Goal: Task Accomplishment & Management: Manage account settings

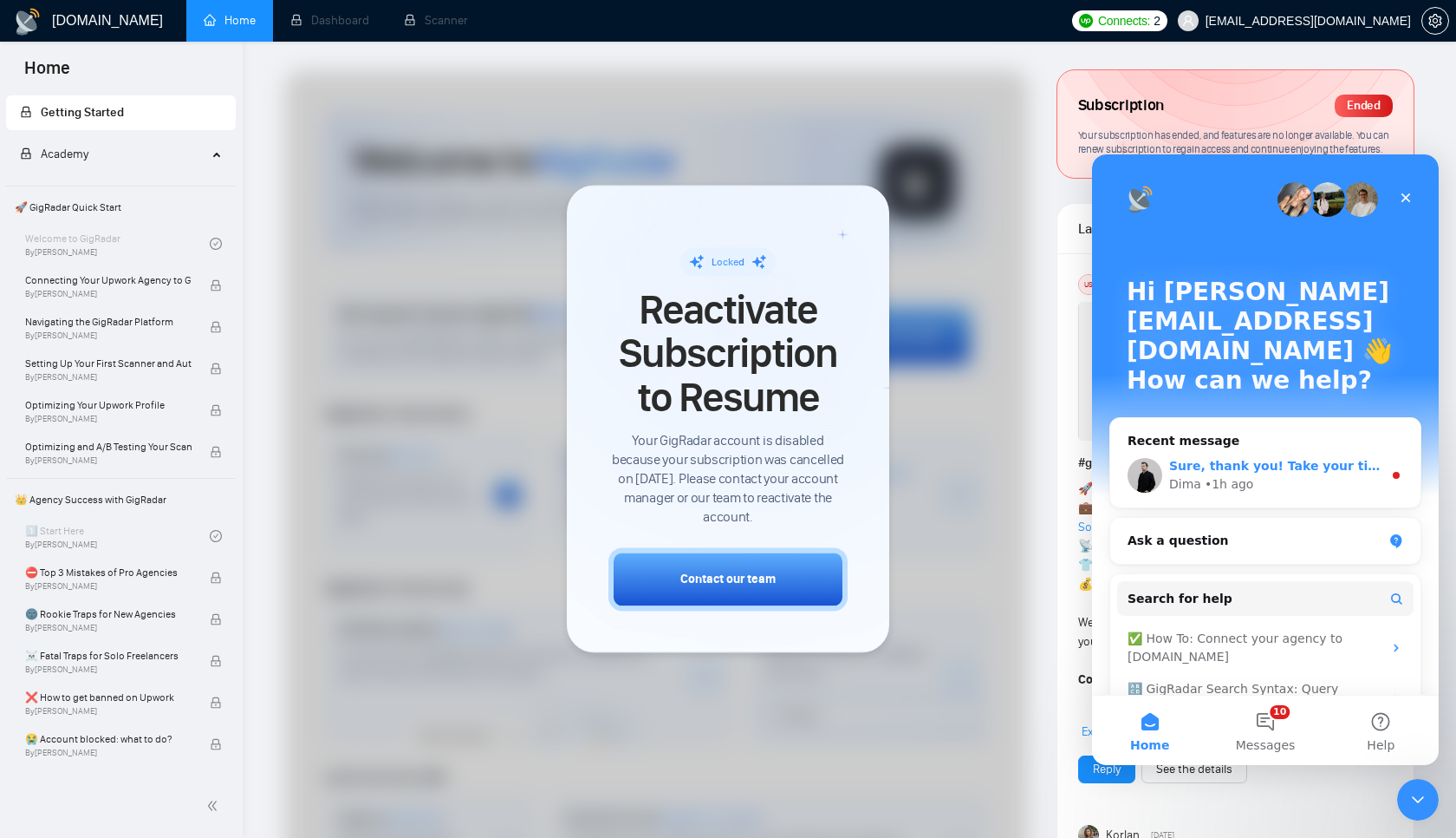
click at [1218, 458] on span "Sure, thank you! Take your time :) When you'll be able to do that, please let u…" at bounding box center [1469, 465] width 601 height 14
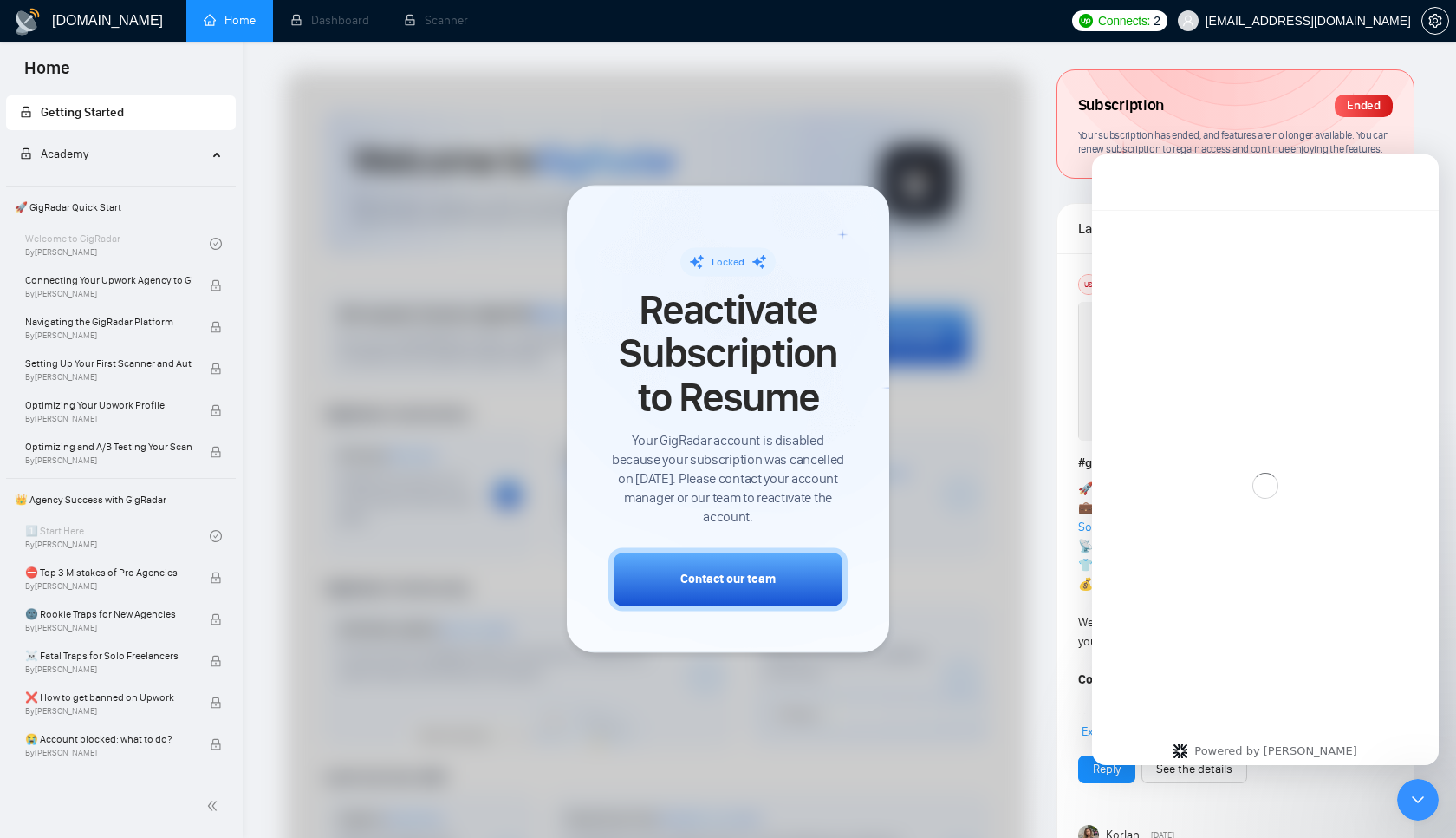
scroll to position [52, 0]
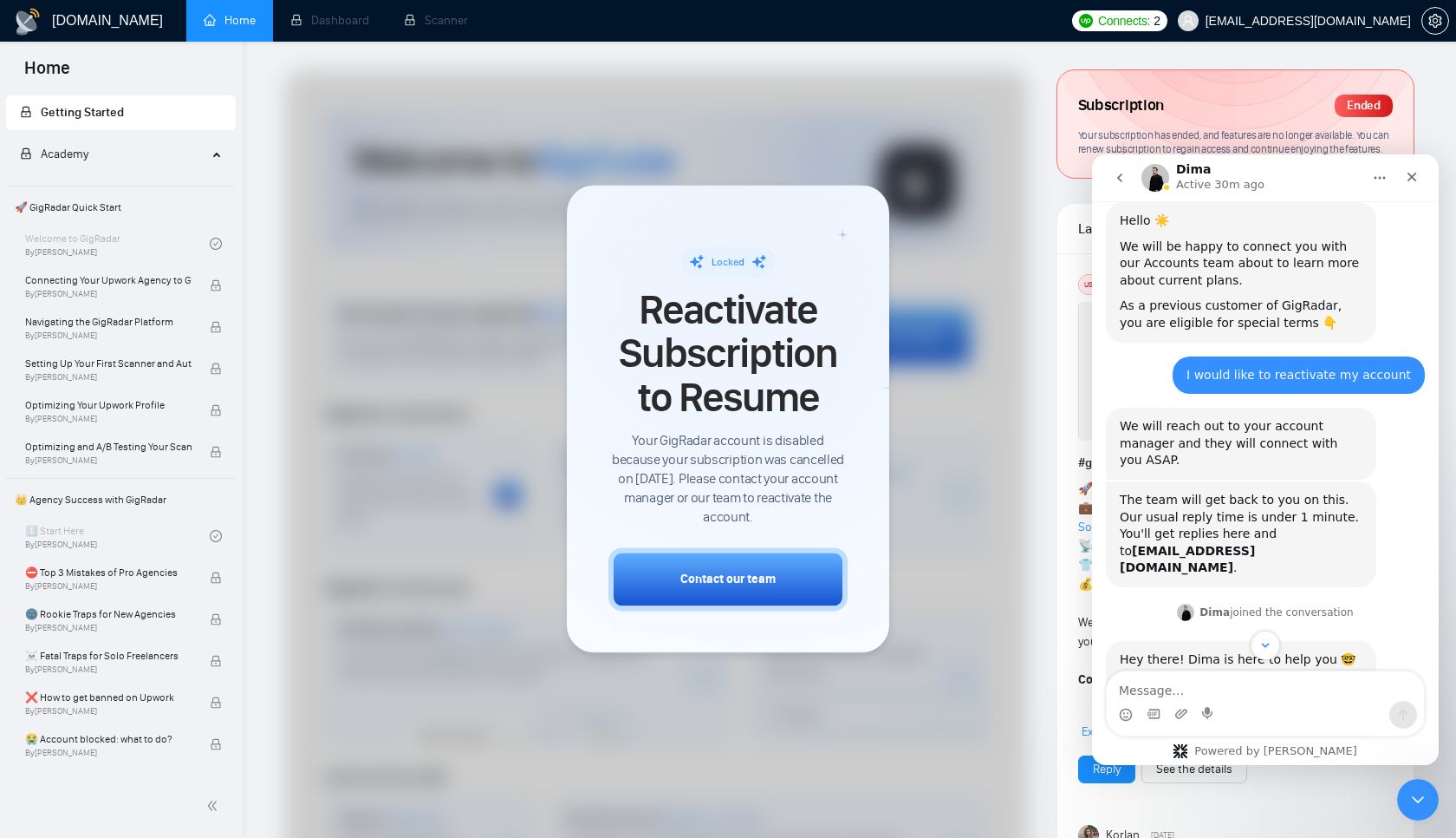
click at [1275, 701] on div "Intercom messenger" at bounding box center [1265, 714] width 317 height 28
click at [1256, 691] on textarea "Message…" at bounding box center [1265, 687] width 317 height 30
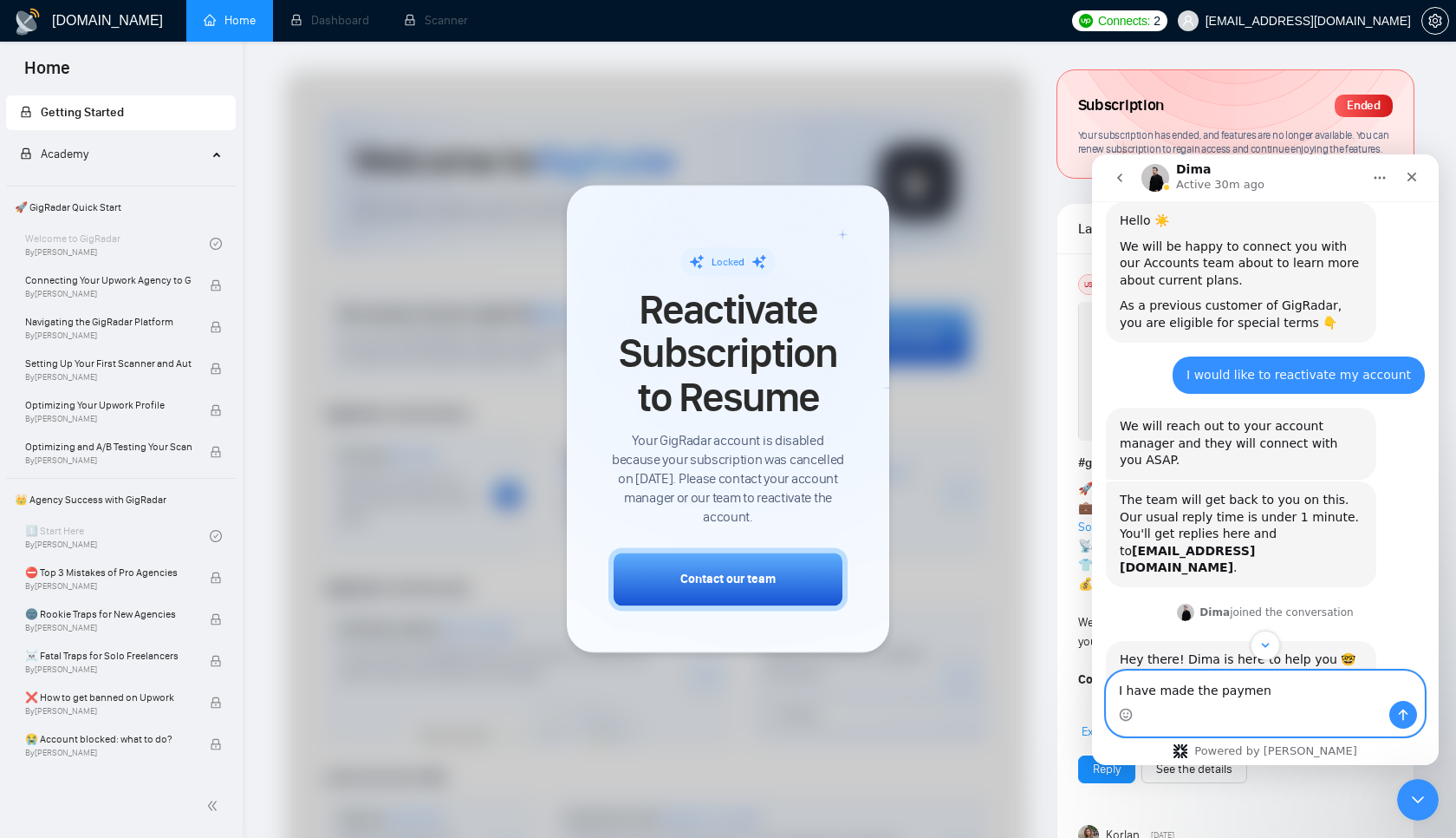
type textarea "I have made the payment"
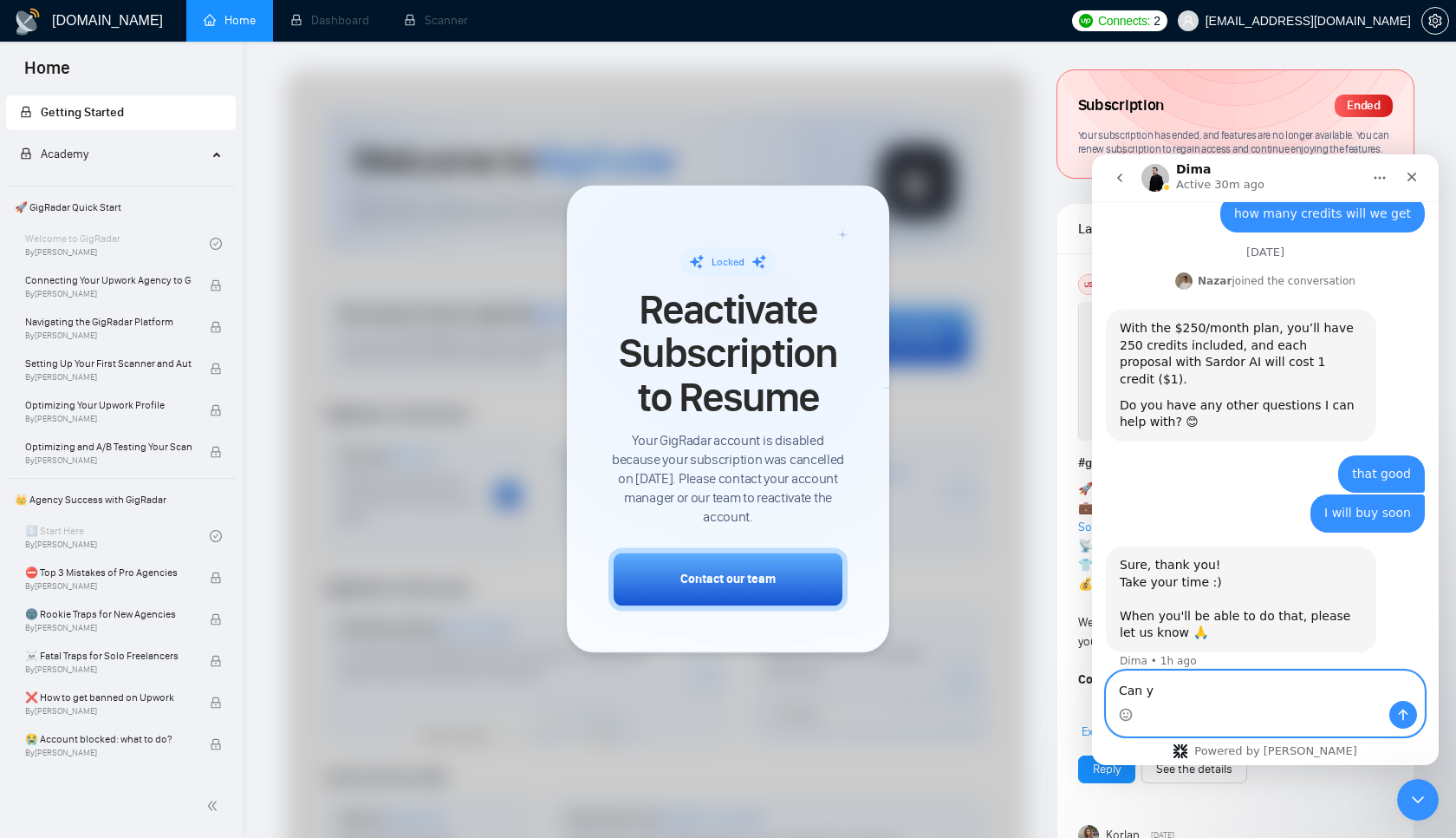
scroll to position [1954, 0]
type textarea "Can you activate the account now please"
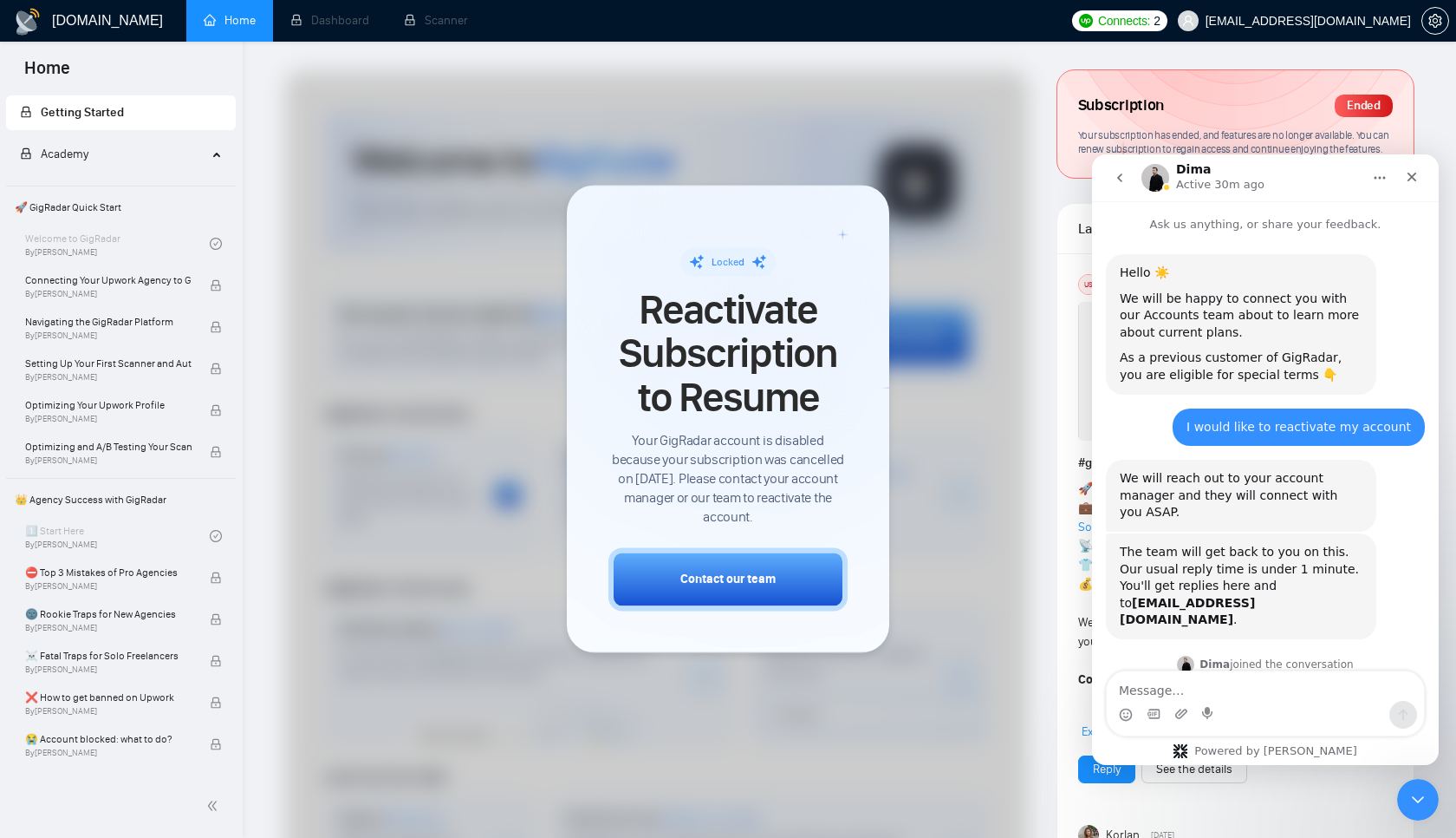
scroll to position [1994, 0]
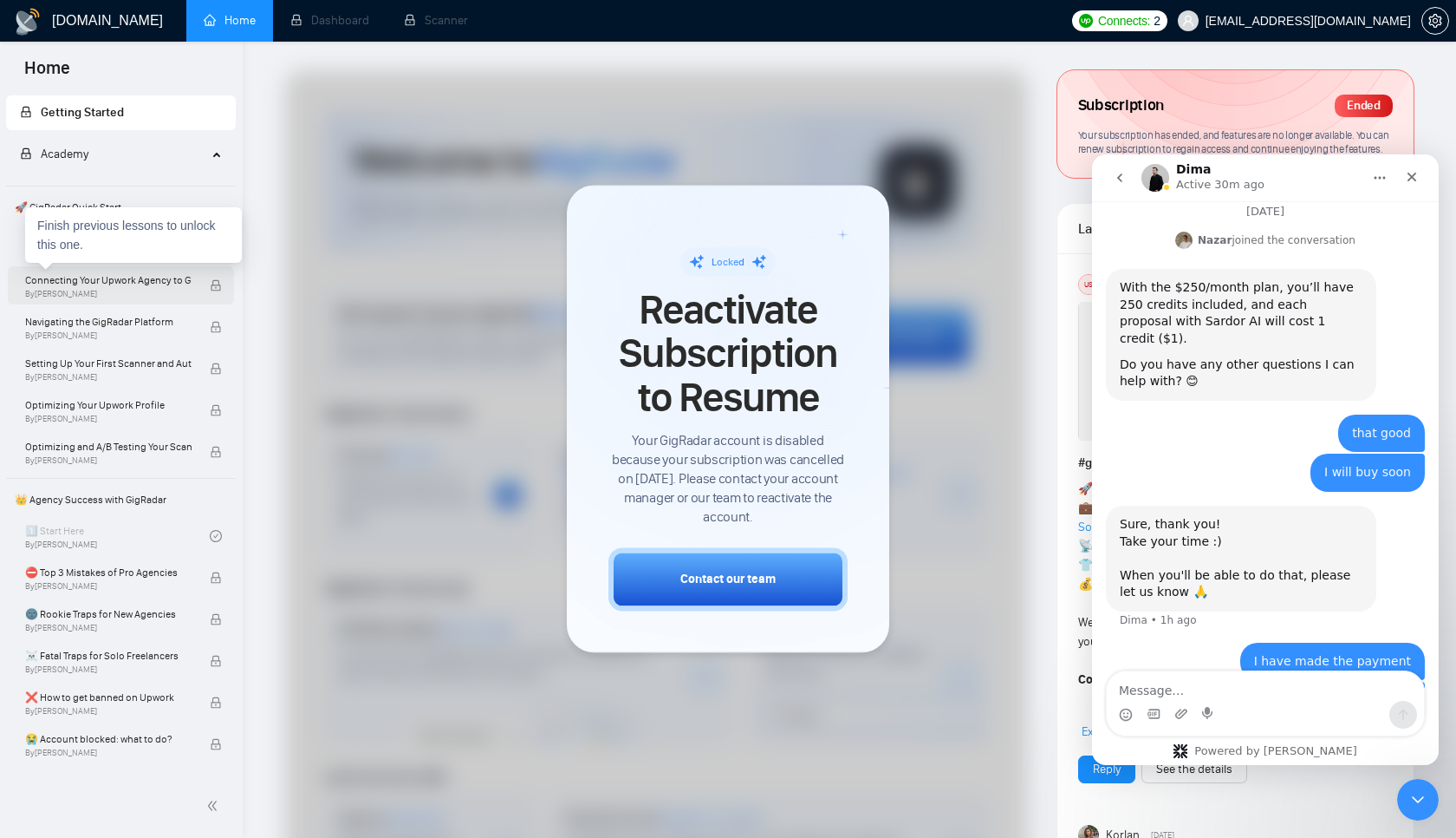
click at [102, 270] on div "Connecting Your Upwork Agency to GigRadar By [PERSON_NAME]" at bounding box center [117, 285] width 184 height 38
click at [102, 288] on span "Connecting Your Upwork Agency to GigRadar" at bounding box center [108, 279] width 166 height 17
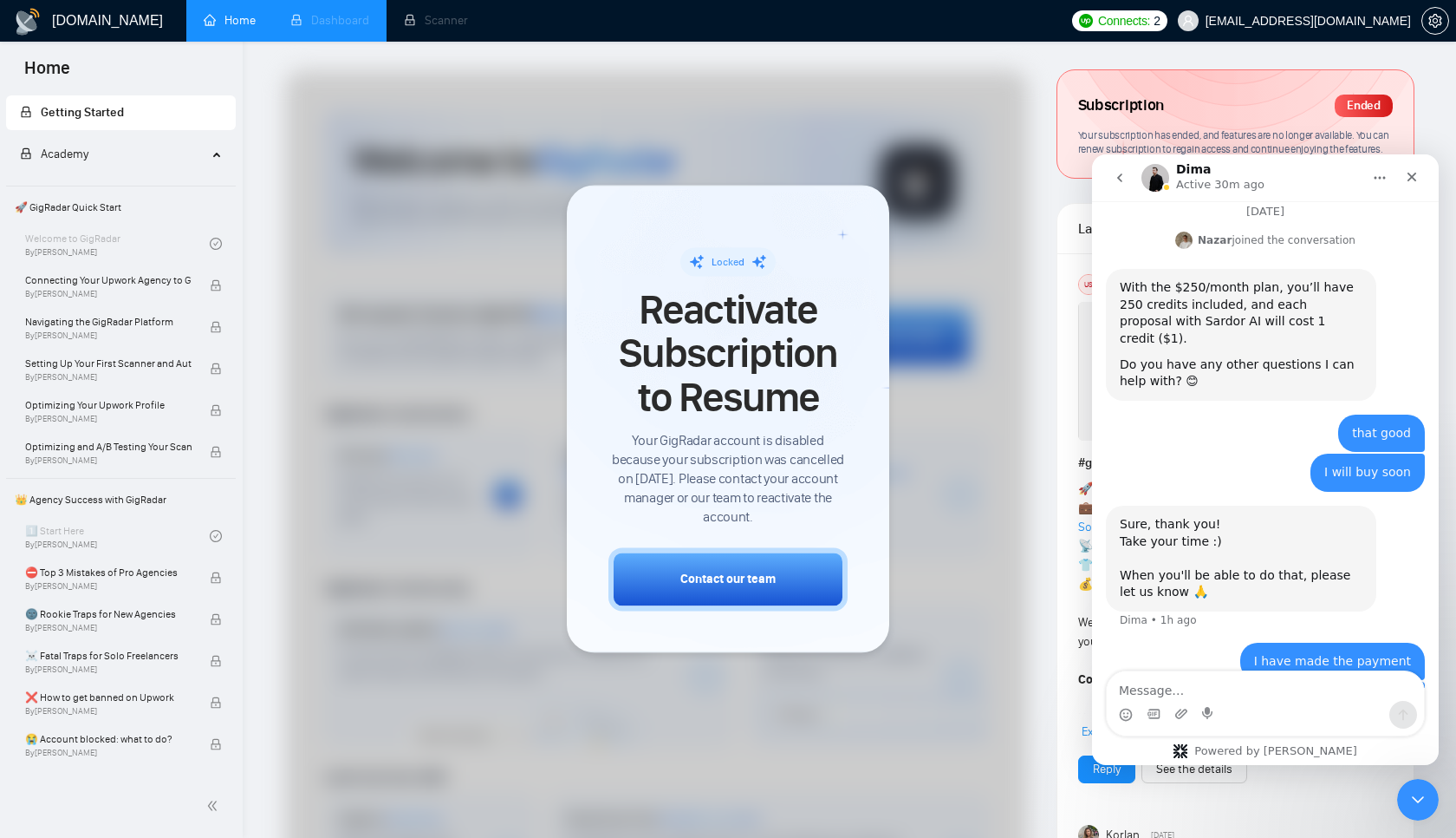
click at [337, 23] on span "Dashboard" at bounding box center [330, 20] width 79 height 15
click at [459, 19] on span "Scanner" at bounding box center [436, 20] width 64 height 15
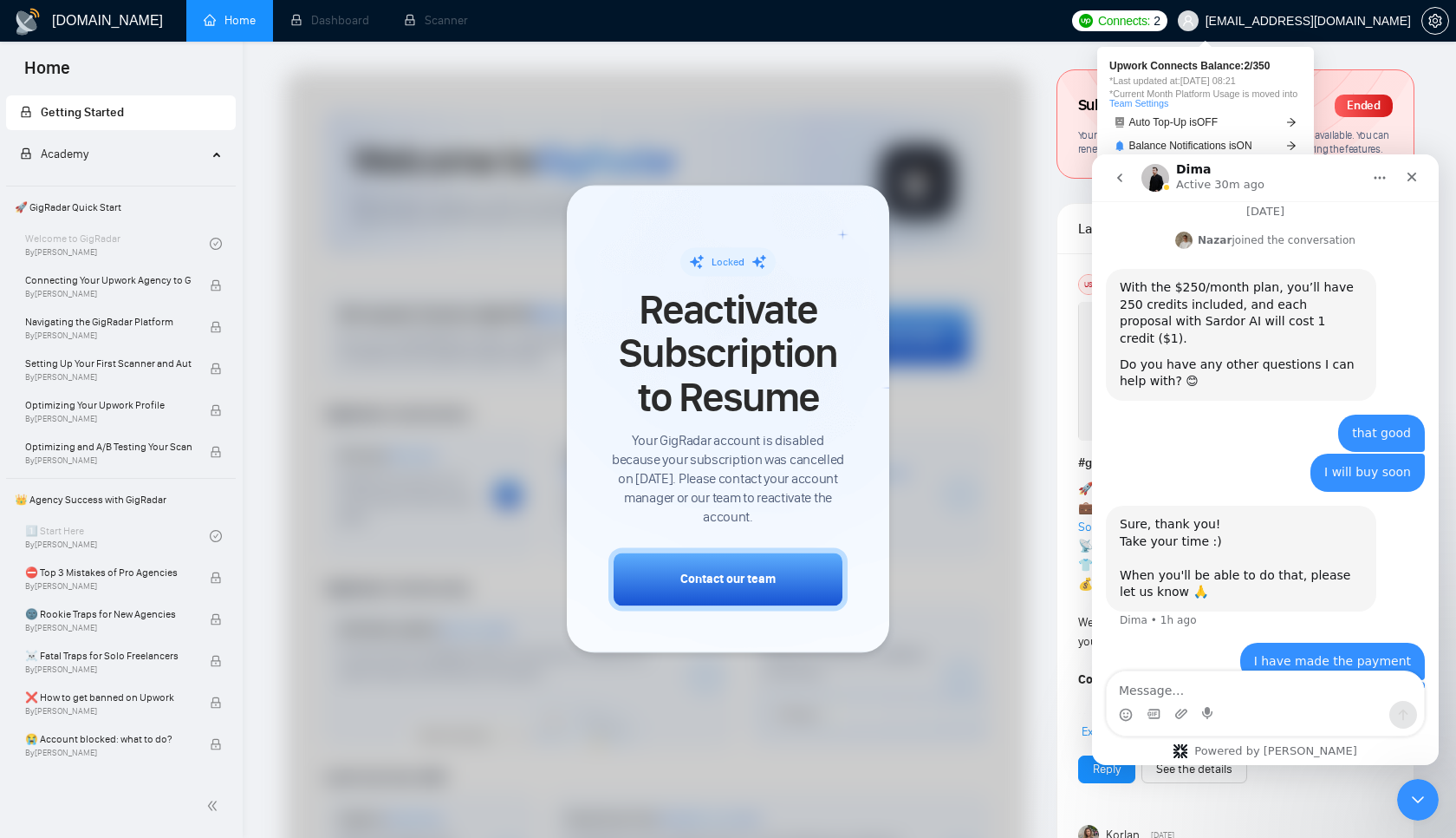
click at [1150, 28] on span "Connects:" at bounding box center [1124, 20] width 52 height 19
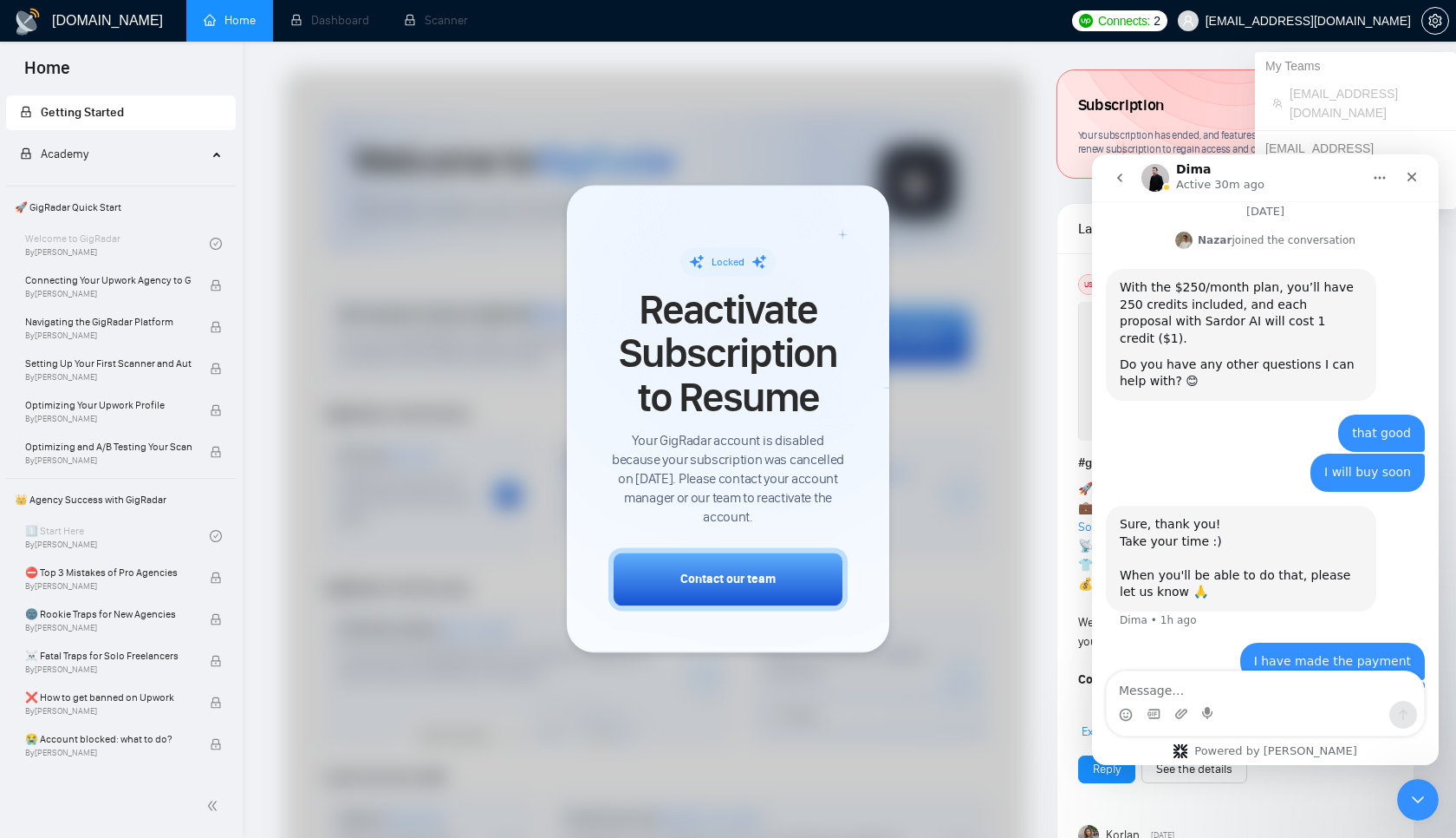
click at [1320, 21] on span "[EMAIL_ADDRESS][DOMAIN_NAME]" at bounding box center [1308, 21] width 205 height 0
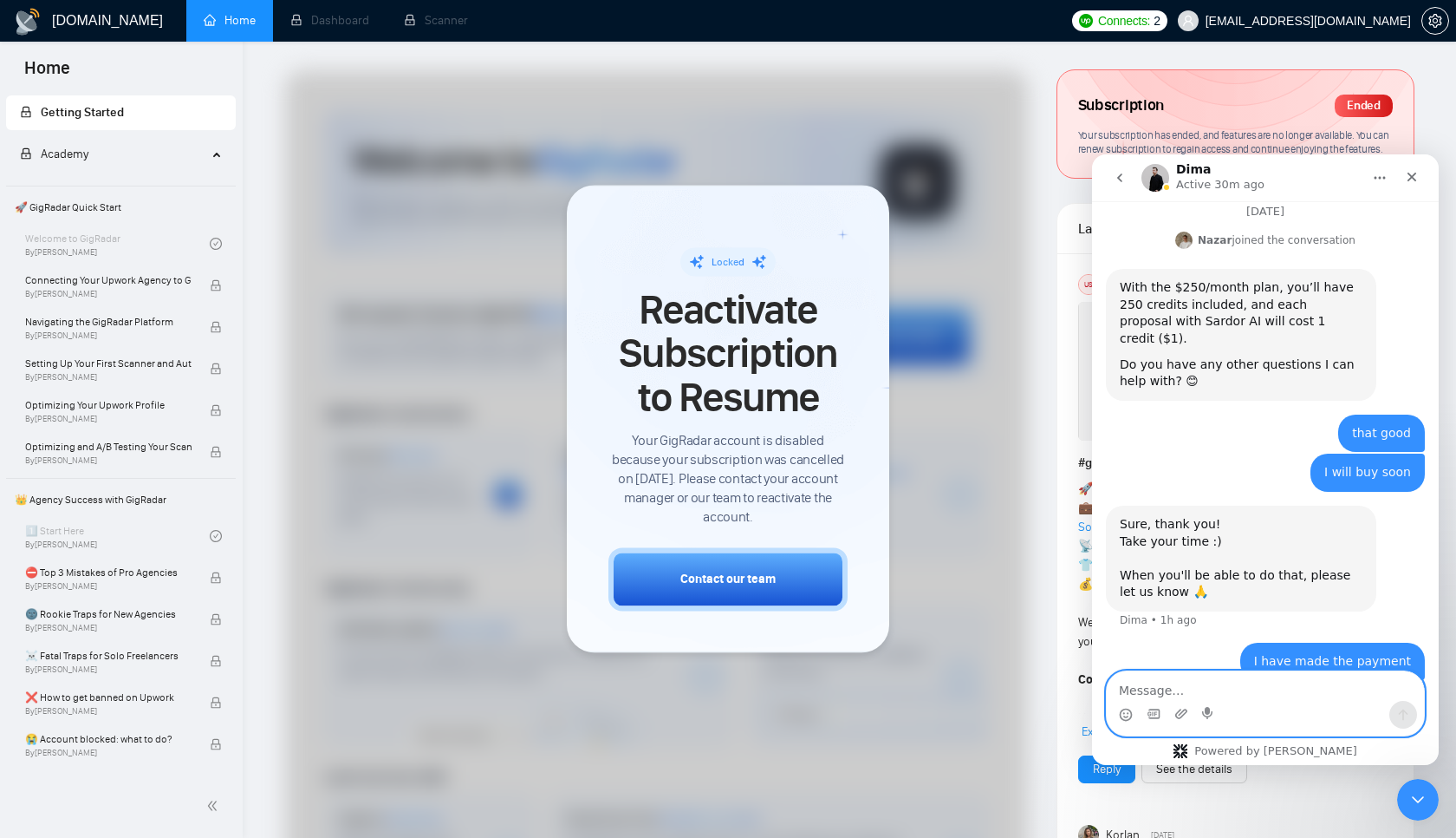
click at [1165, 688] on textarea "Message…" at bounding box center [1265, 687] width 317 height 30
paste textarea "Receipt Invoice number 4991FAA90007 Date paid September 12, 2025 GigRadar.io 28…"
type textarea "Receipt Invoice number 4991FAA90007 Date paid September 12, 2025 GigRadar.io 28…"
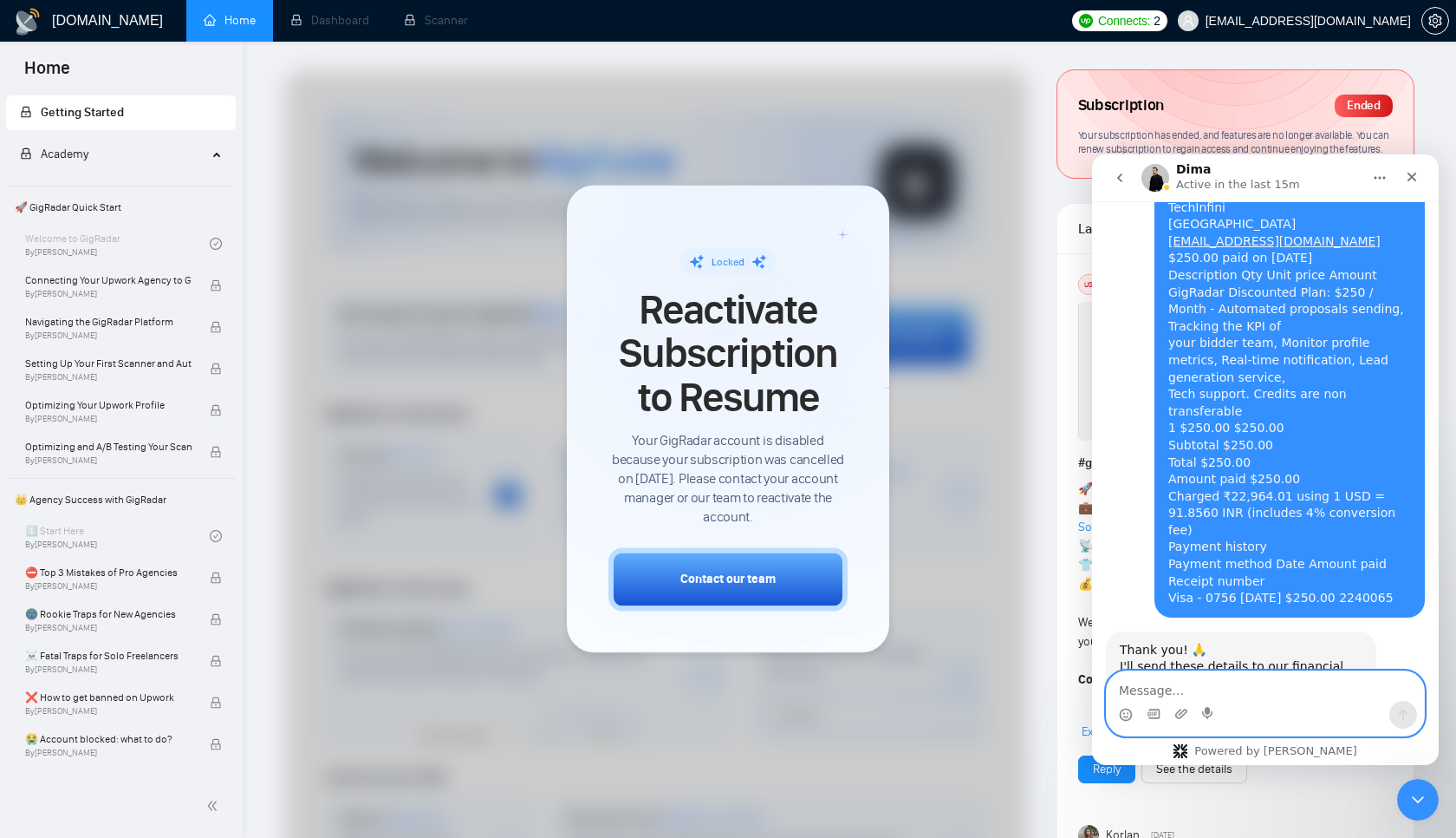
scroll to position [2696, 0]
drag, startPoint x: 1178, startPoint y: 578, endPoint x: 1263, endPoint y: 620, distance: 94.8
click at [1263, 641] on div "Thank you! 🙏 I'll send these details to our financial department, so after the …" at bounding box center [1241, 683] width 243 height 85
drag, startPoint x: 1236, startPoint y: 619, endPoint x: 1114, endPoint y: 550, distance: 140.2
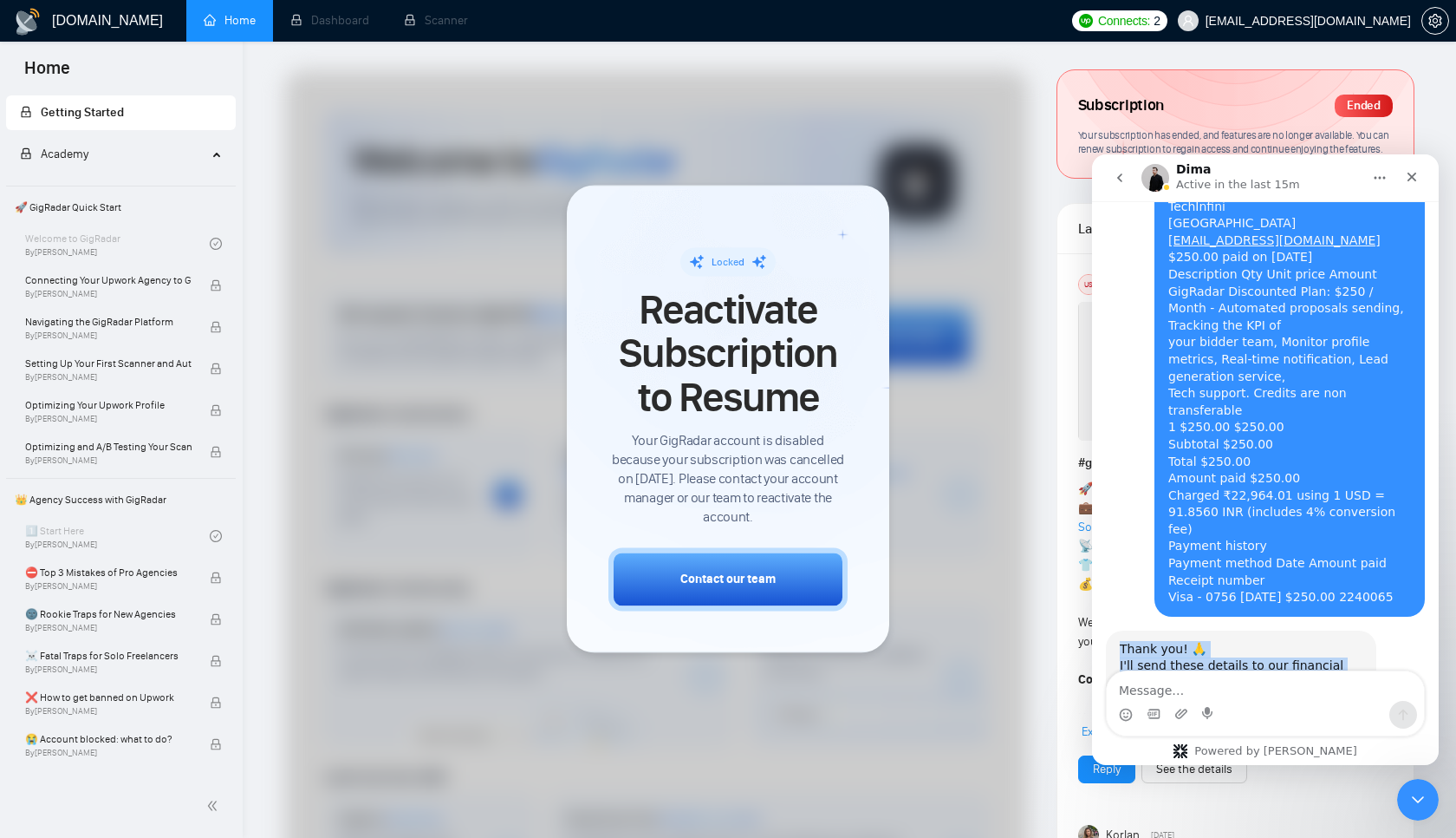
click at [1114, 631] on div "Thank you! 🙏 I'll send these details to our financial department, so after the …" at bounding box center [1240, 684] width 270 height 106
click at [1202, 690] on textarea "Message…" at bounding box center [1265, 687] width 317 height 30
type textarea "Great thanks"
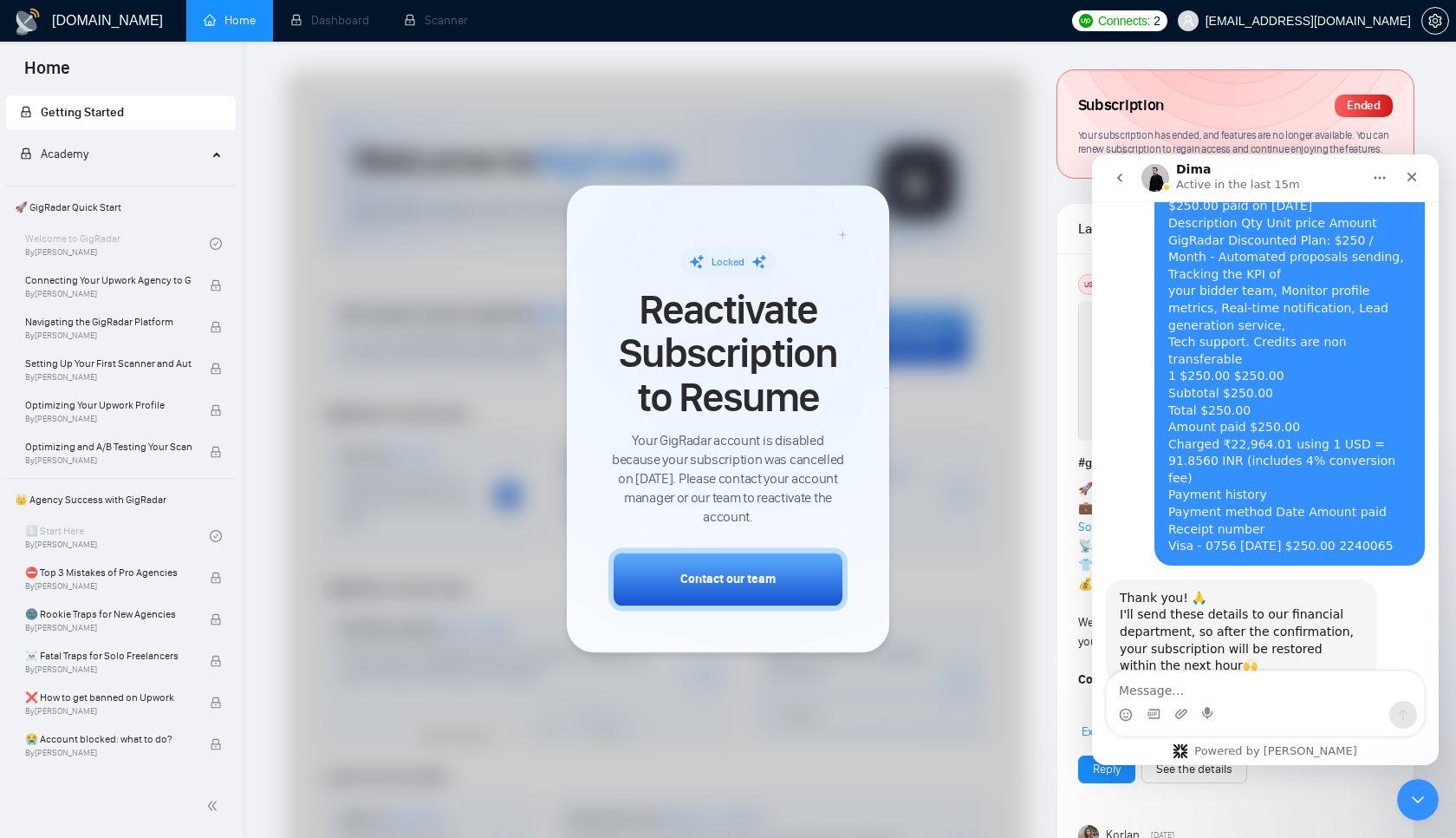
click at [490, 329] on div at bounding box center [656, 515] width 743 height 892
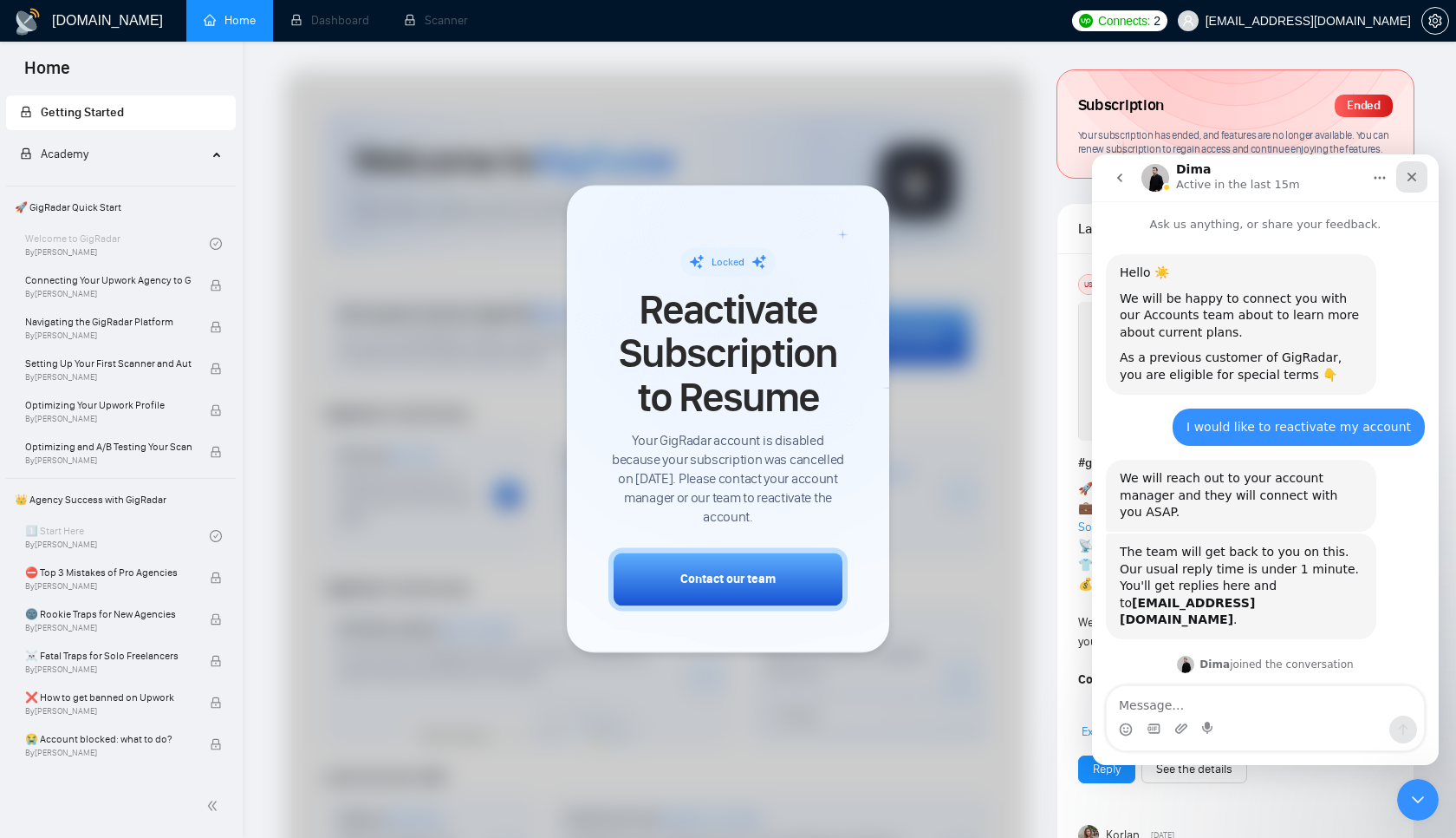
scroll to position [2888, 0]
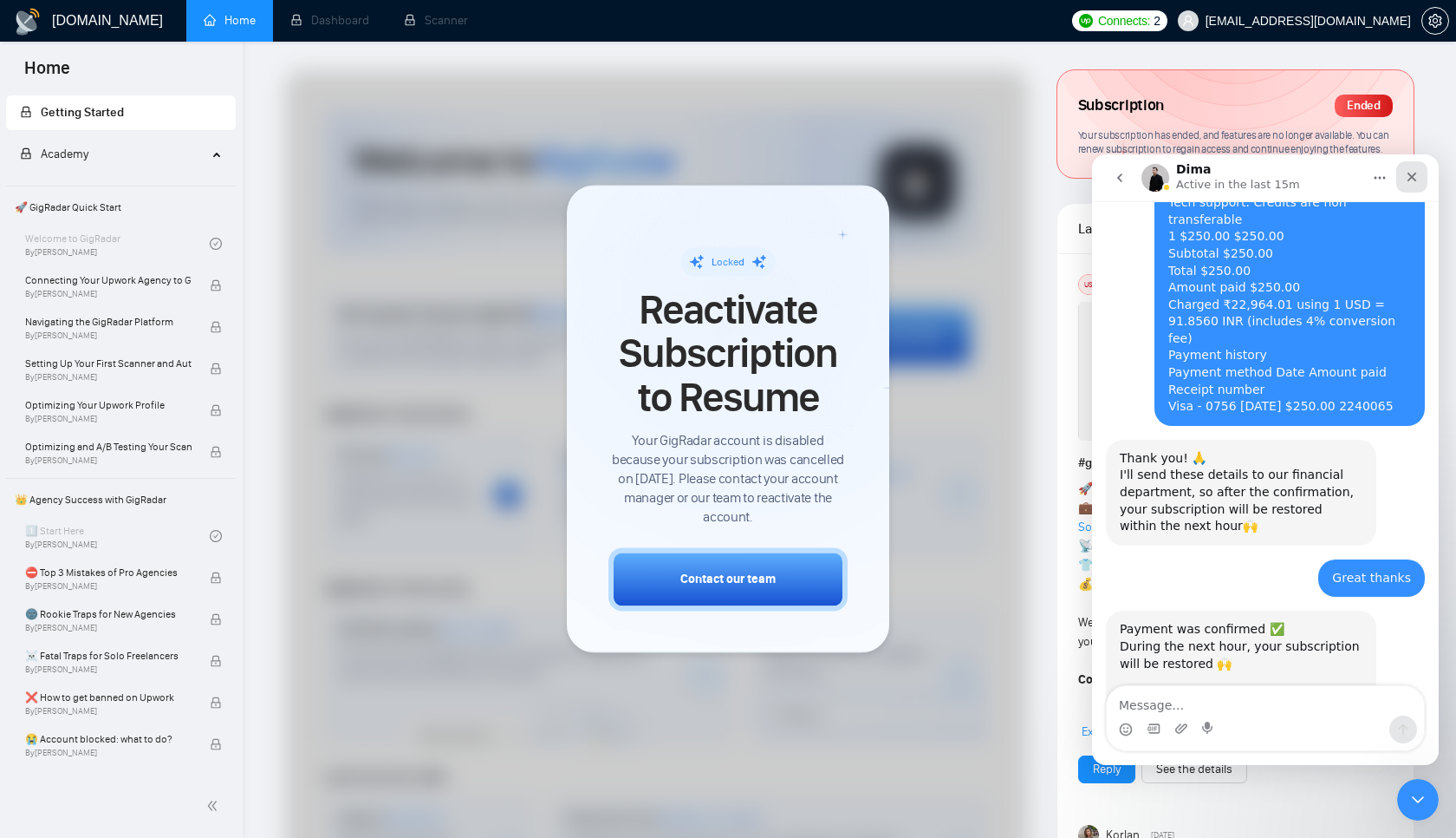
click at [1415, 168] on div "Close" at bounding box center [1411, 176] width 31 height 31
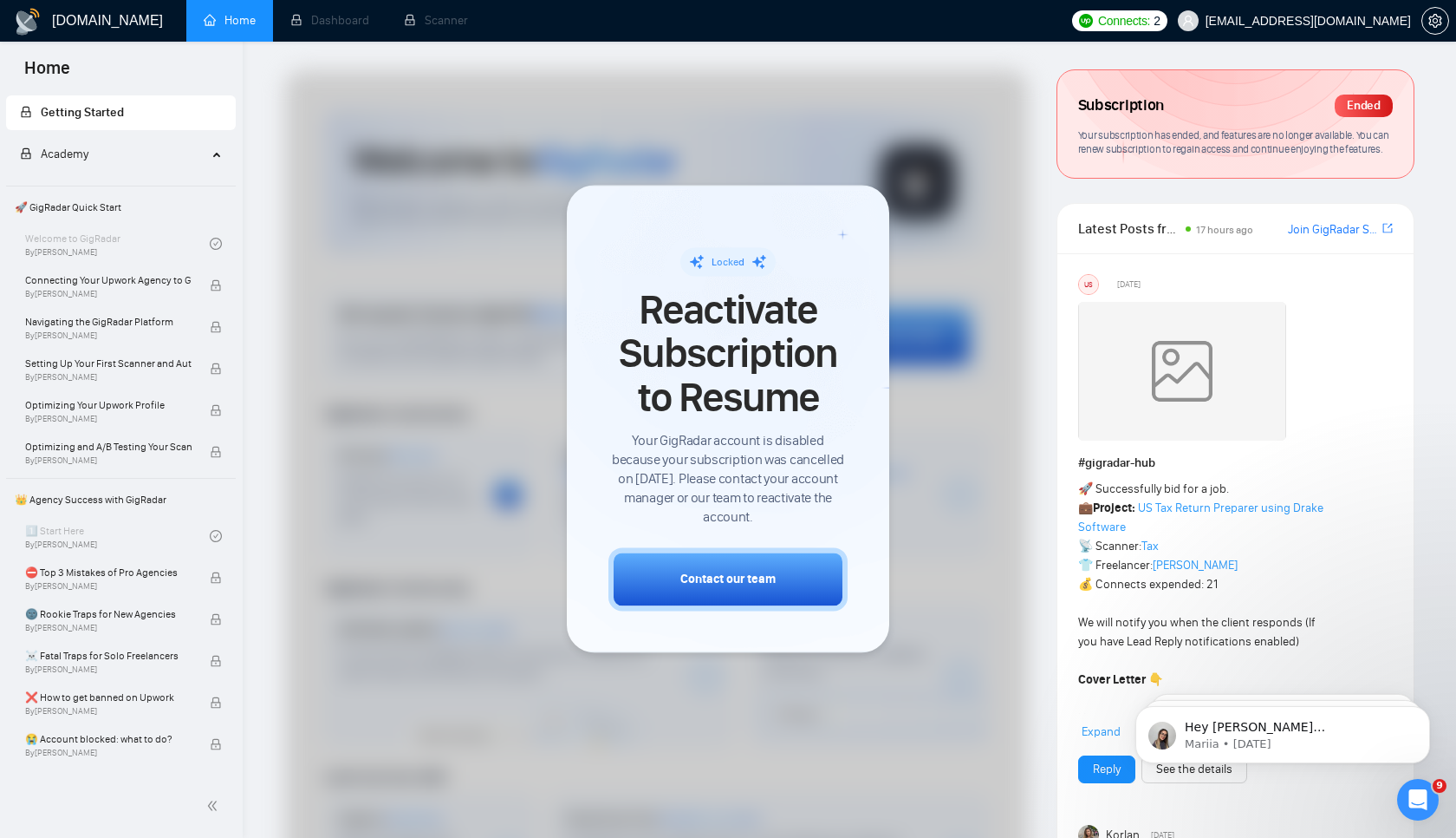
scroll to position [0, 0]
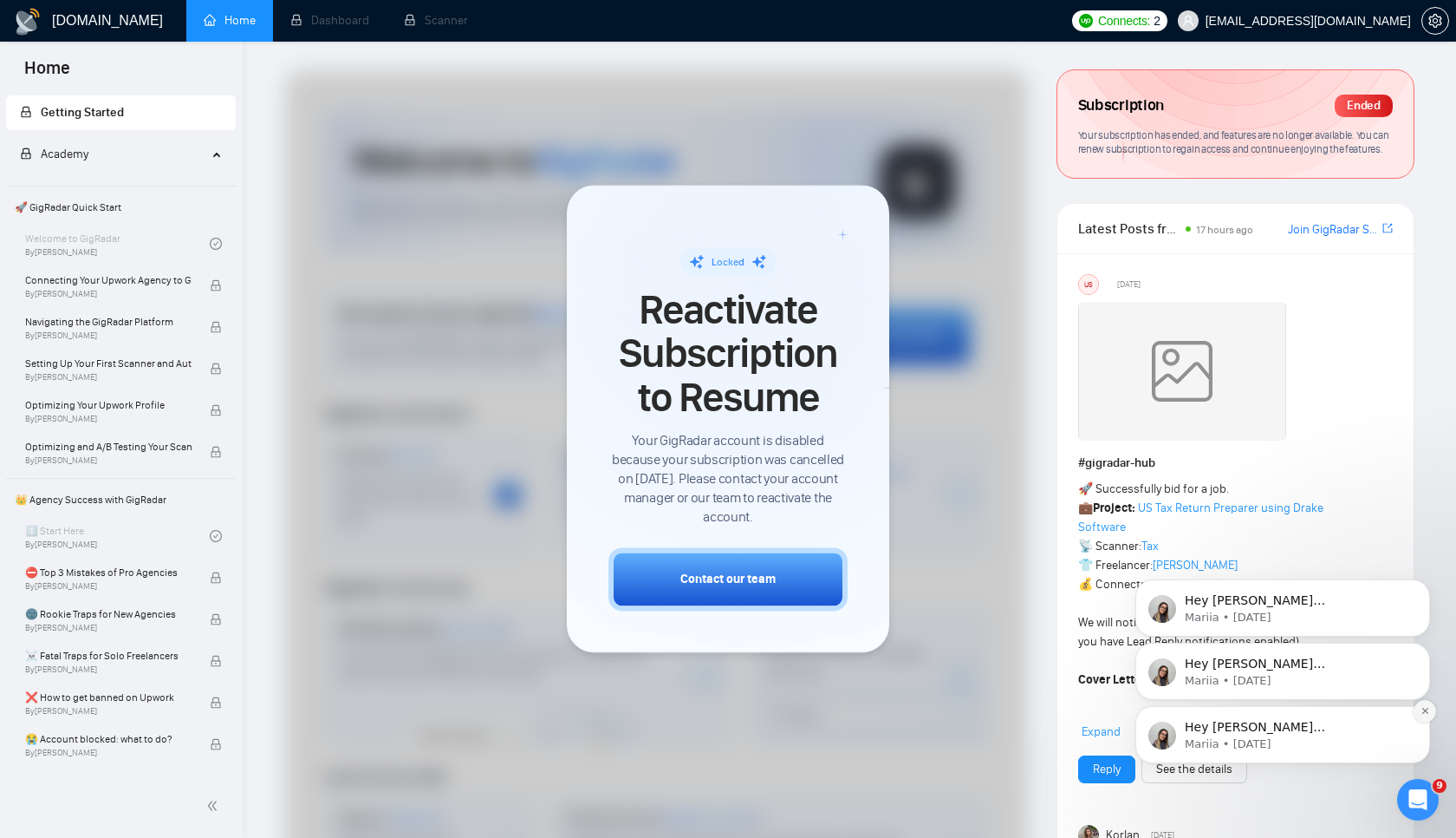
click at [1425, 712] on icon "Dismiss notification" at bounding box center [1425, 710] width 10 height 10
click at [1425, 712] on icon "Dismiss notification" at bounding box center [1425, 711] width 8 height 8
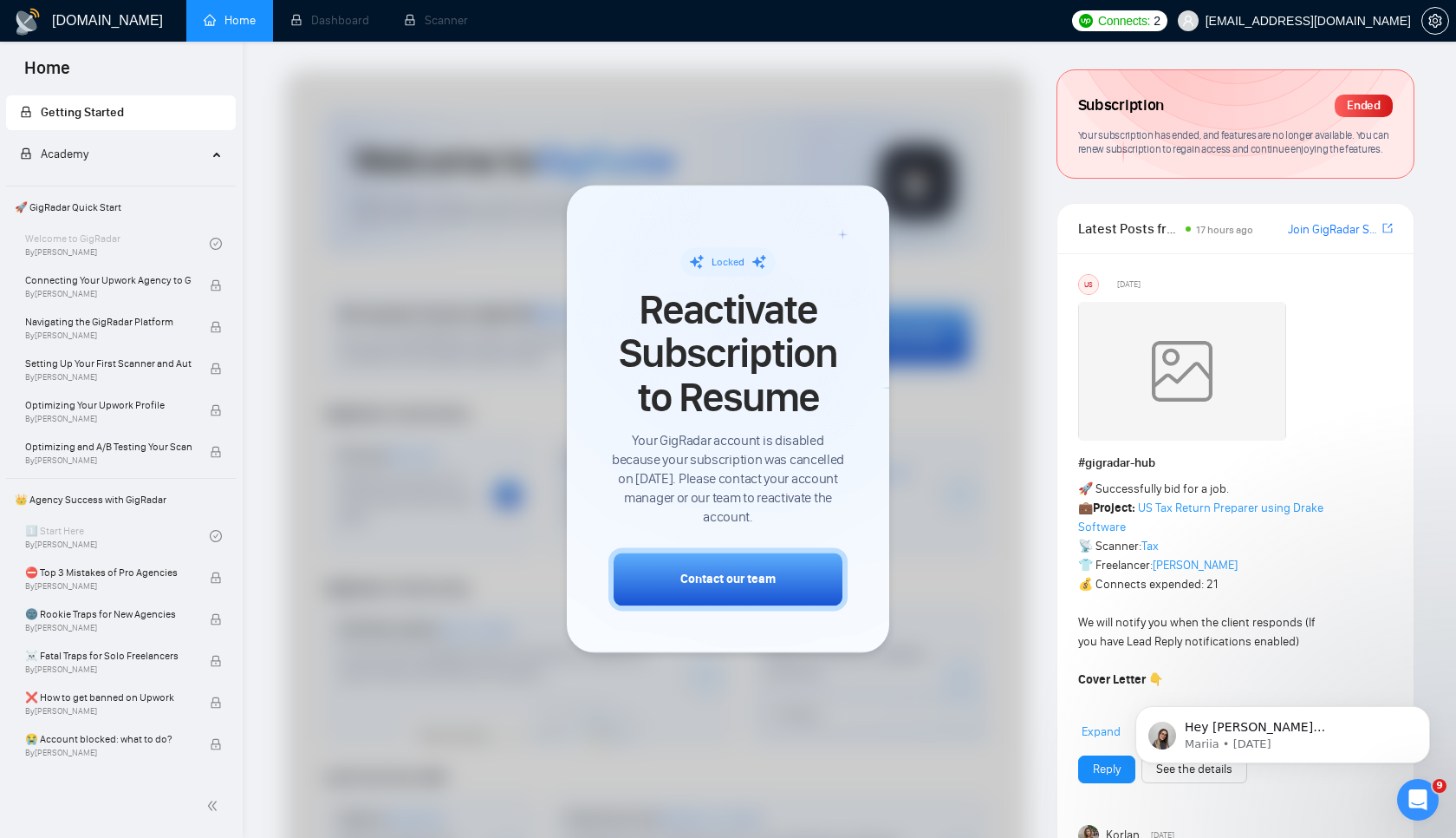
click at [1425, 712] on icon "Dismiss notification" at bounding box center [1425, 711] width 8 height 8
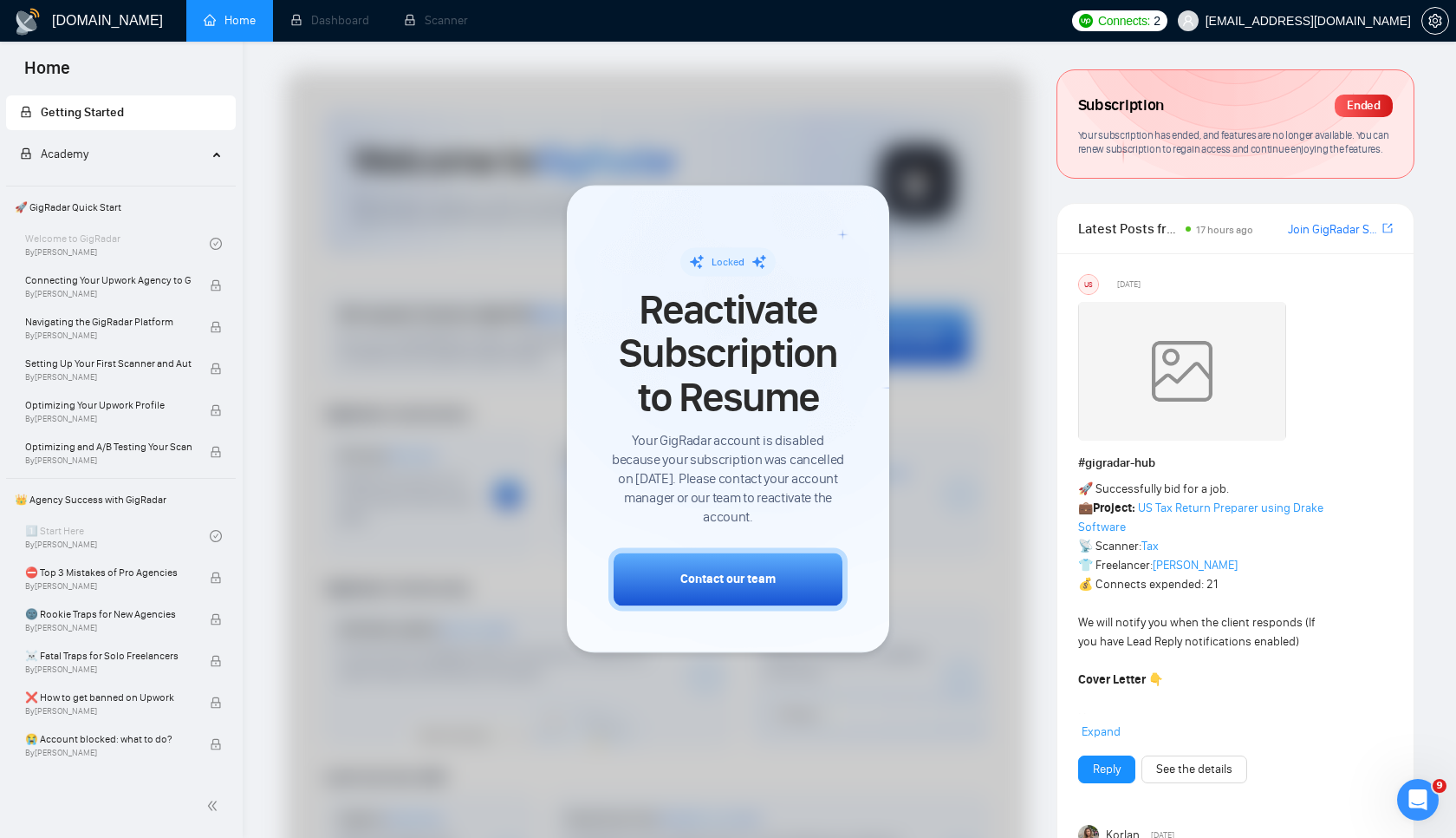
click at [1161, 239] on span "Latest Posts from the GigRadar Community" at bounding box center [1129, 228] width 103 height 22
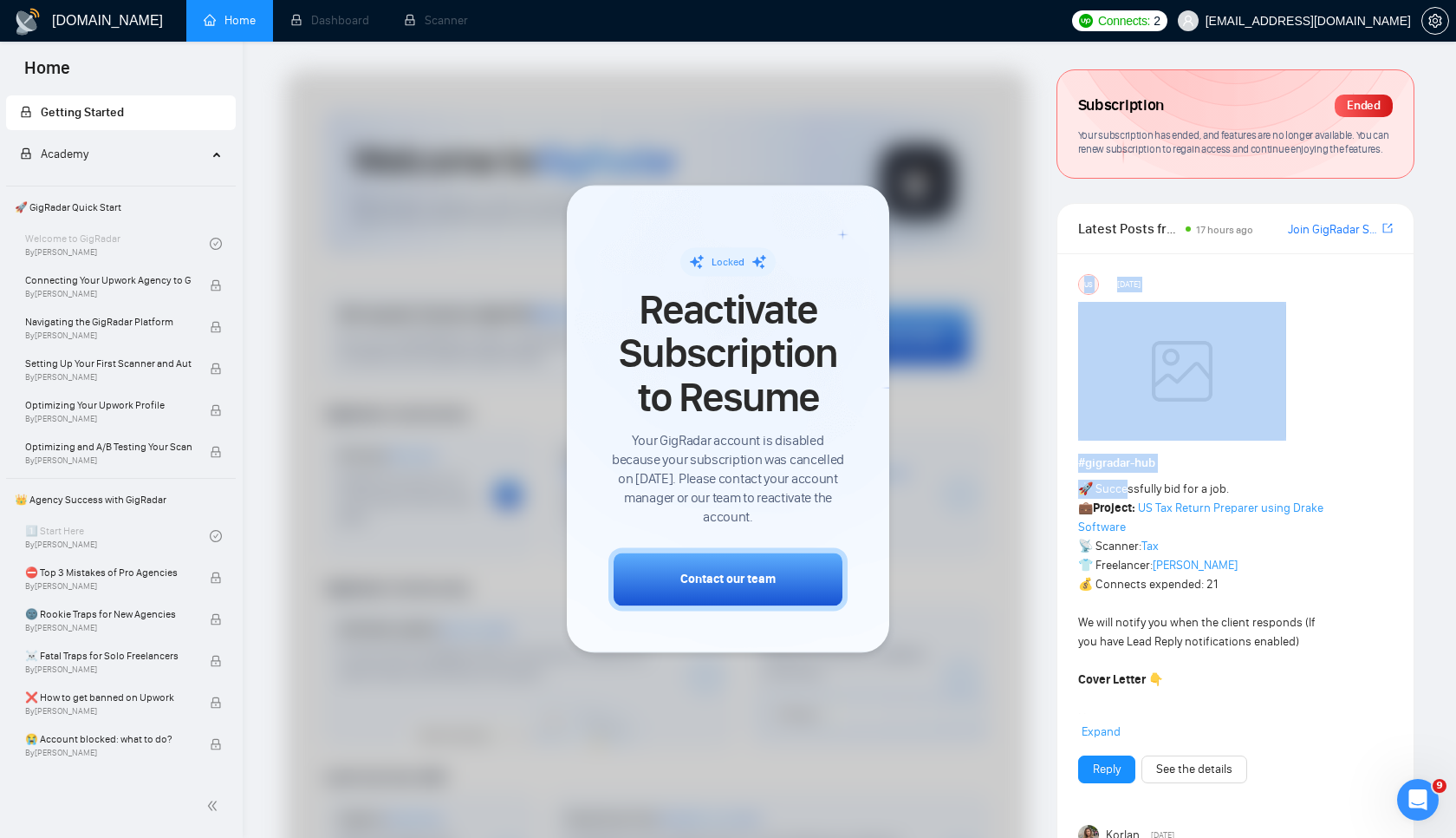
drag, startPoint x: 1132, startPoint y: 105, endPoint x: 1131, endPoint y: 520, distance: 415.0
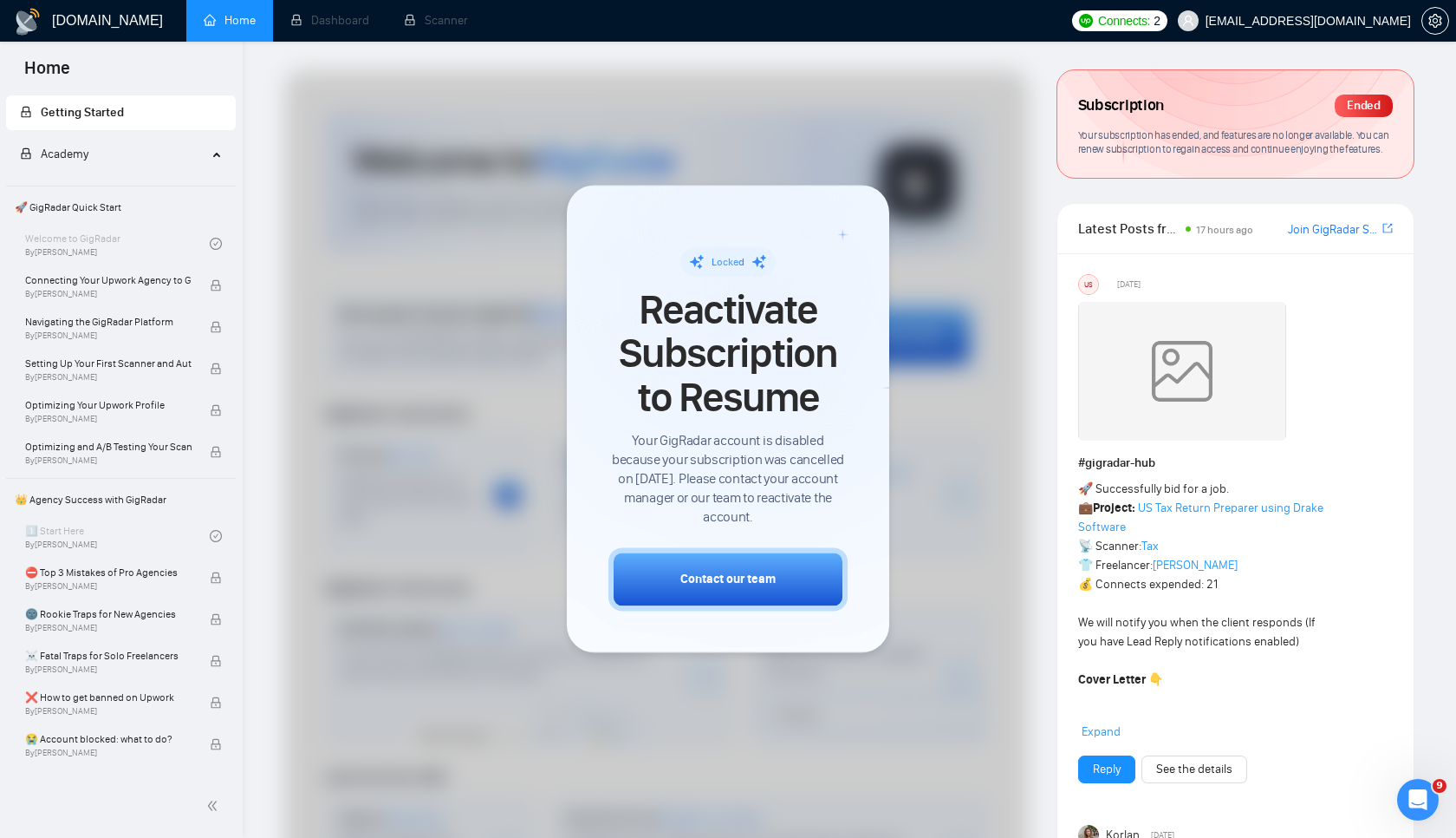
click at [551, 383] on div at bounding box center [656, 515] width 743 height 892
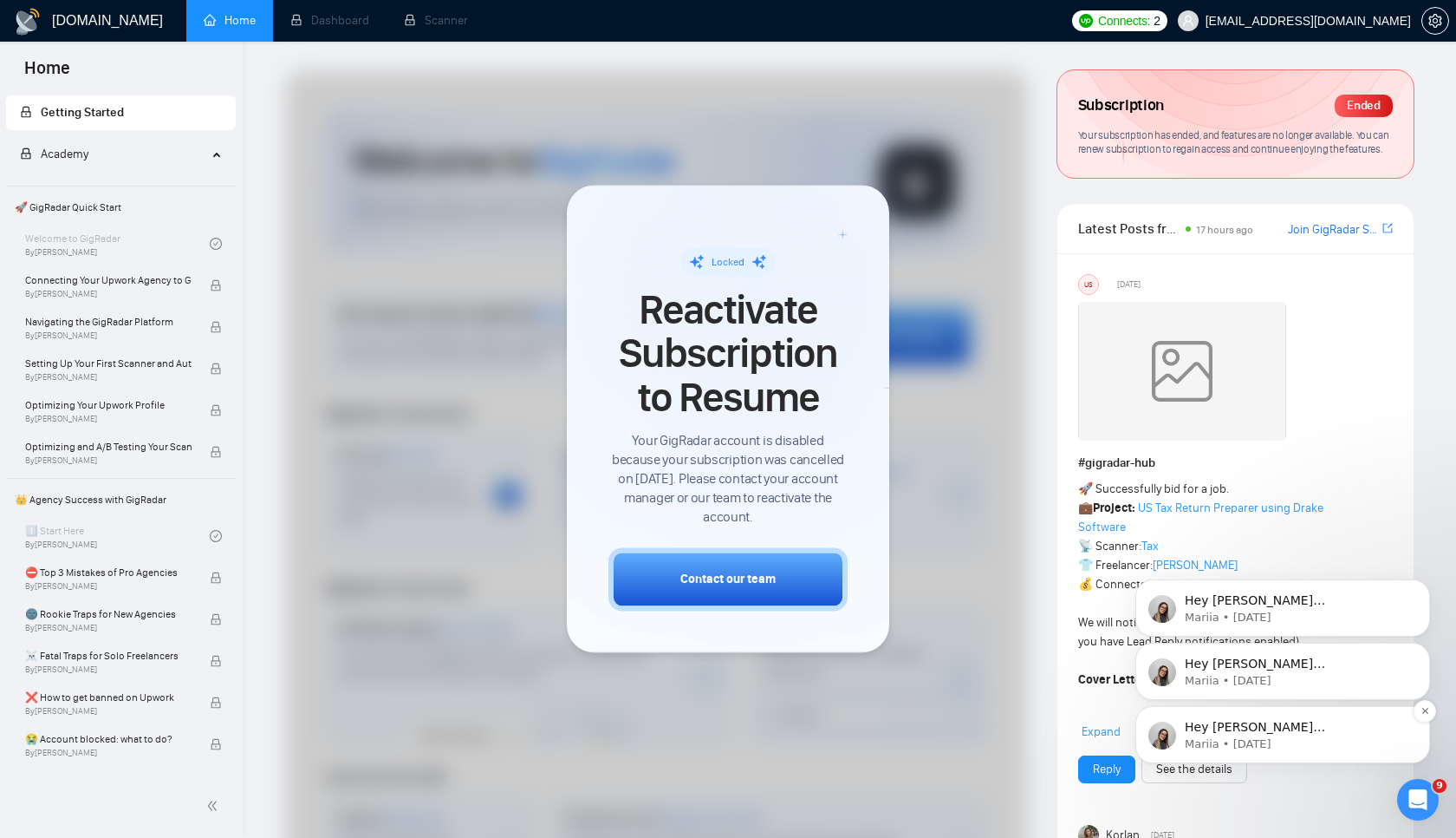
click at [1258, 739] on p "Mariia • 27w ago" at bounding box center [1297, 744] width 224 height 16
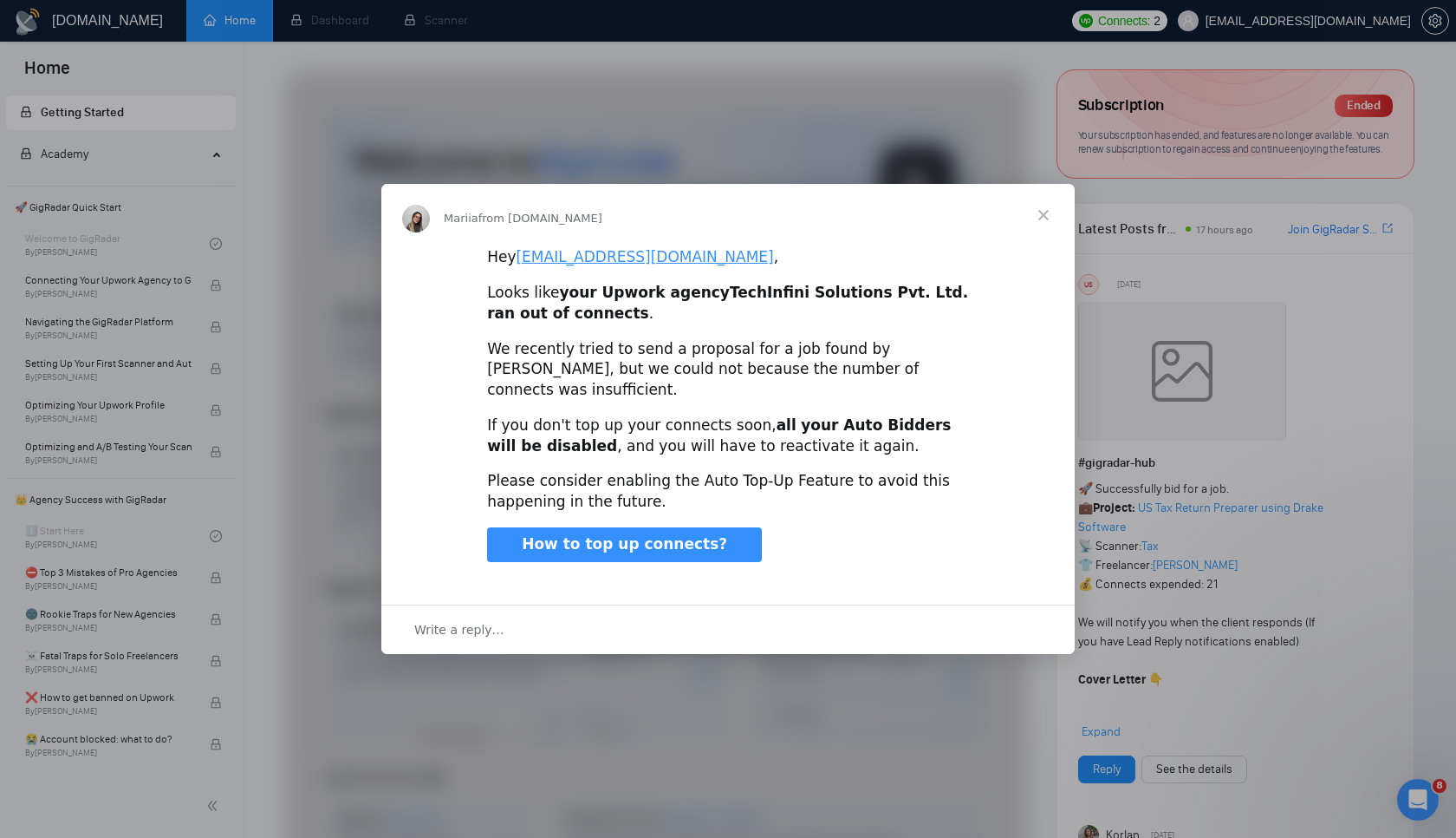
click at [1046, 226] on span "Close" at bounding box center [1043, 214] width 63 height 63
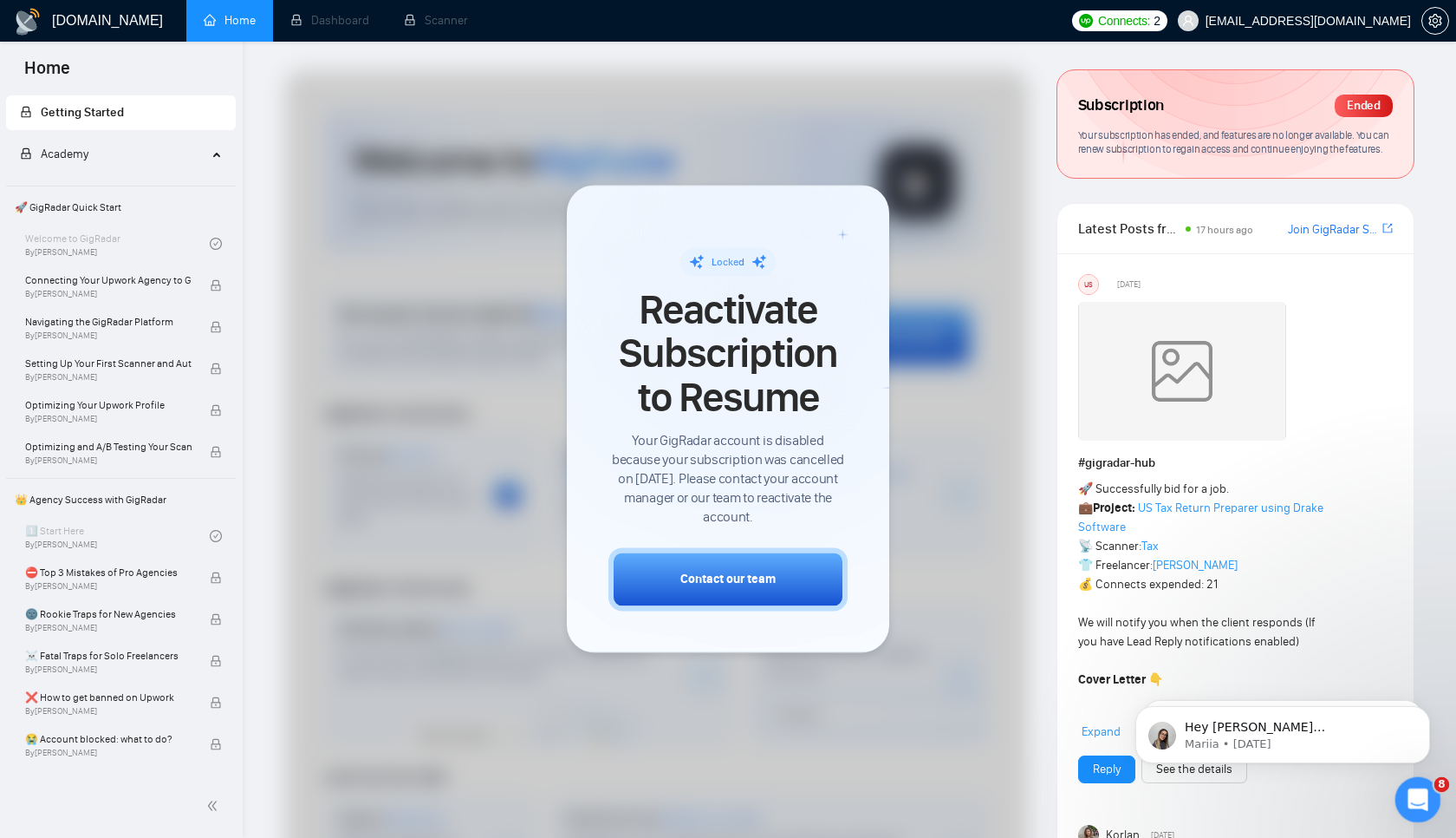
click at [1429, 800] on div "Open Intercom Messenger" at bounding box center [1414, 796] width 57 height 57
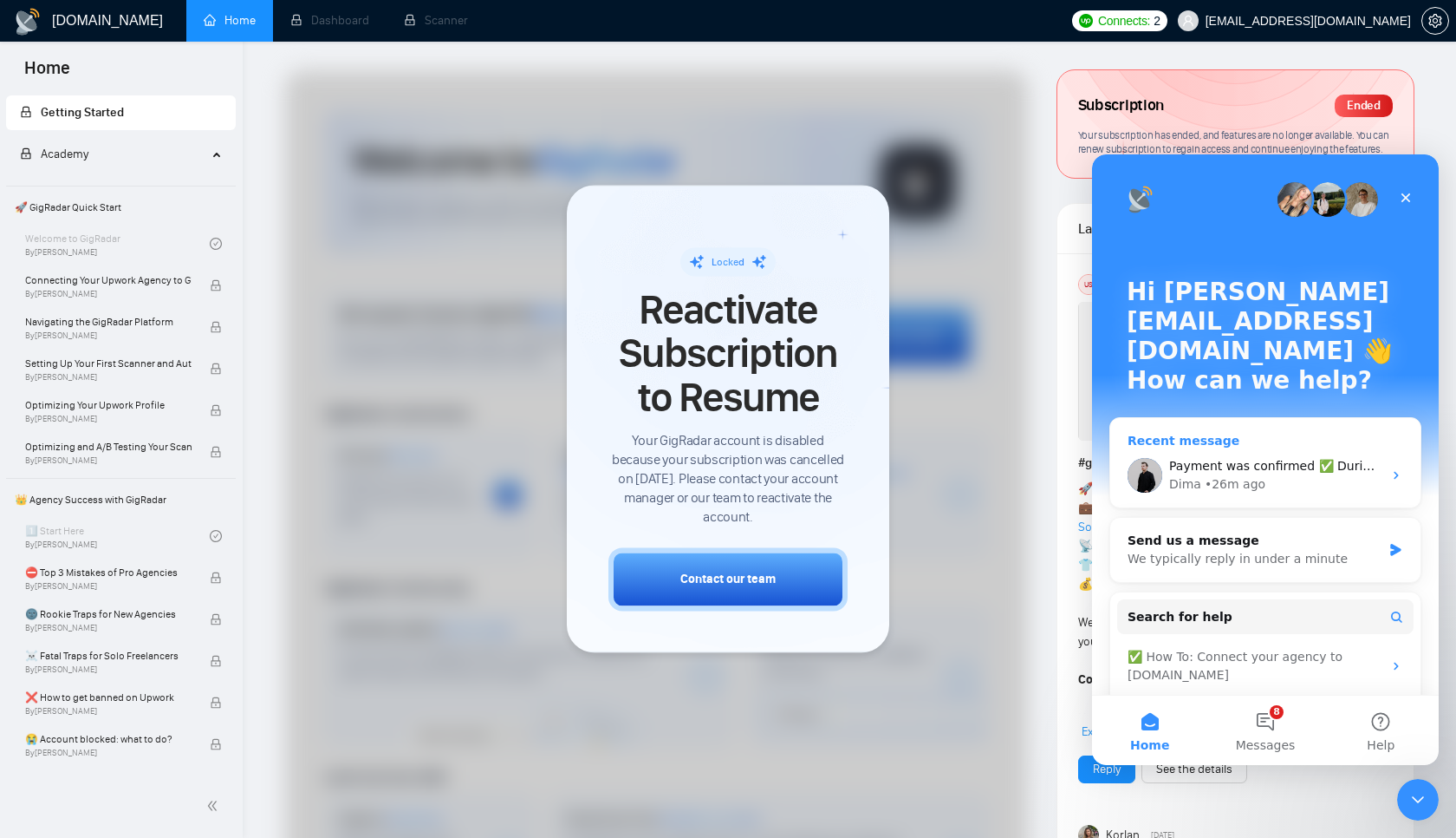
click at [1285, 475] on div "Dima • 26m ago" at bounding box center [1276, 484] width 213 height 18
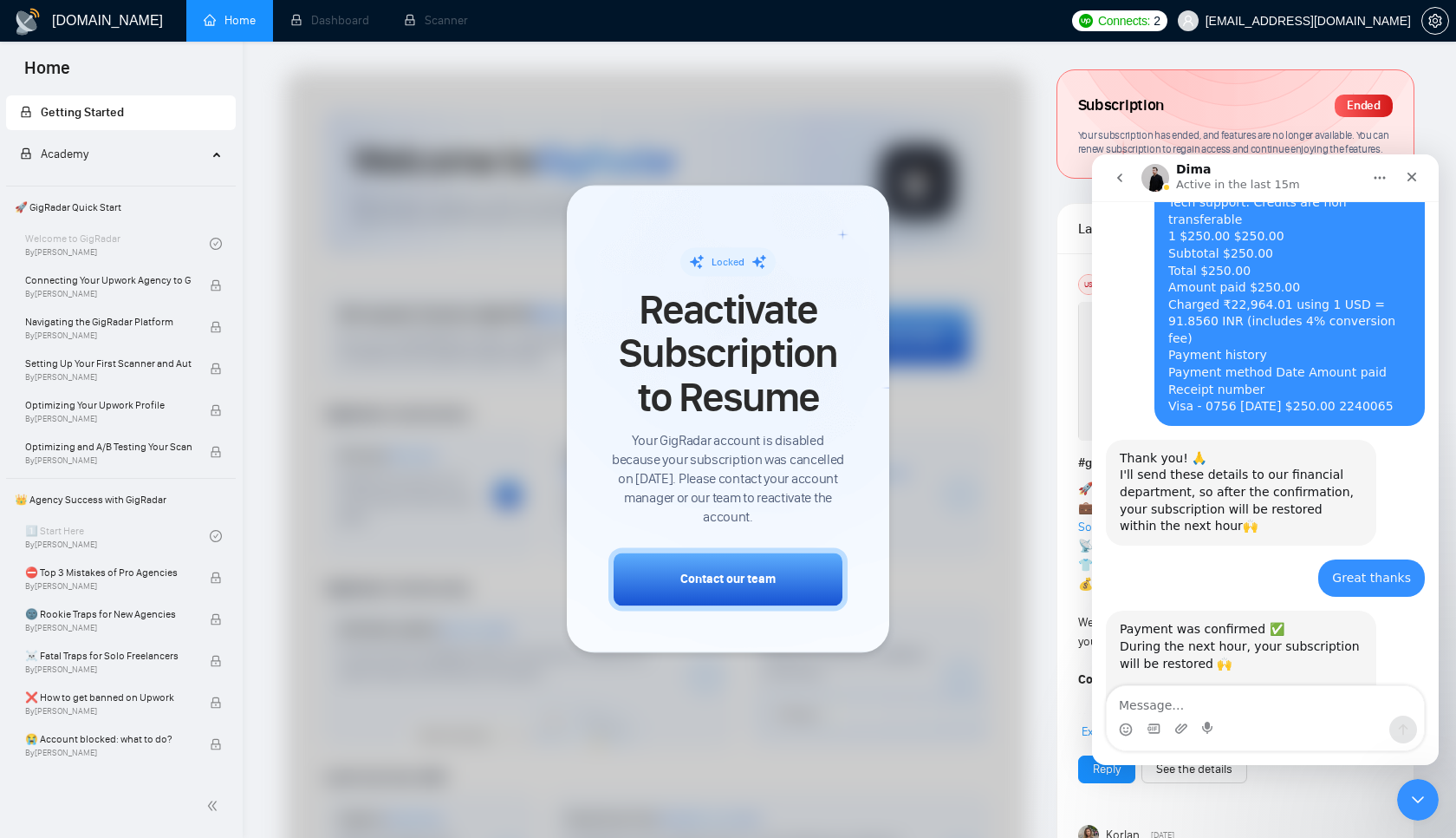
scroll to position [2888, 0]
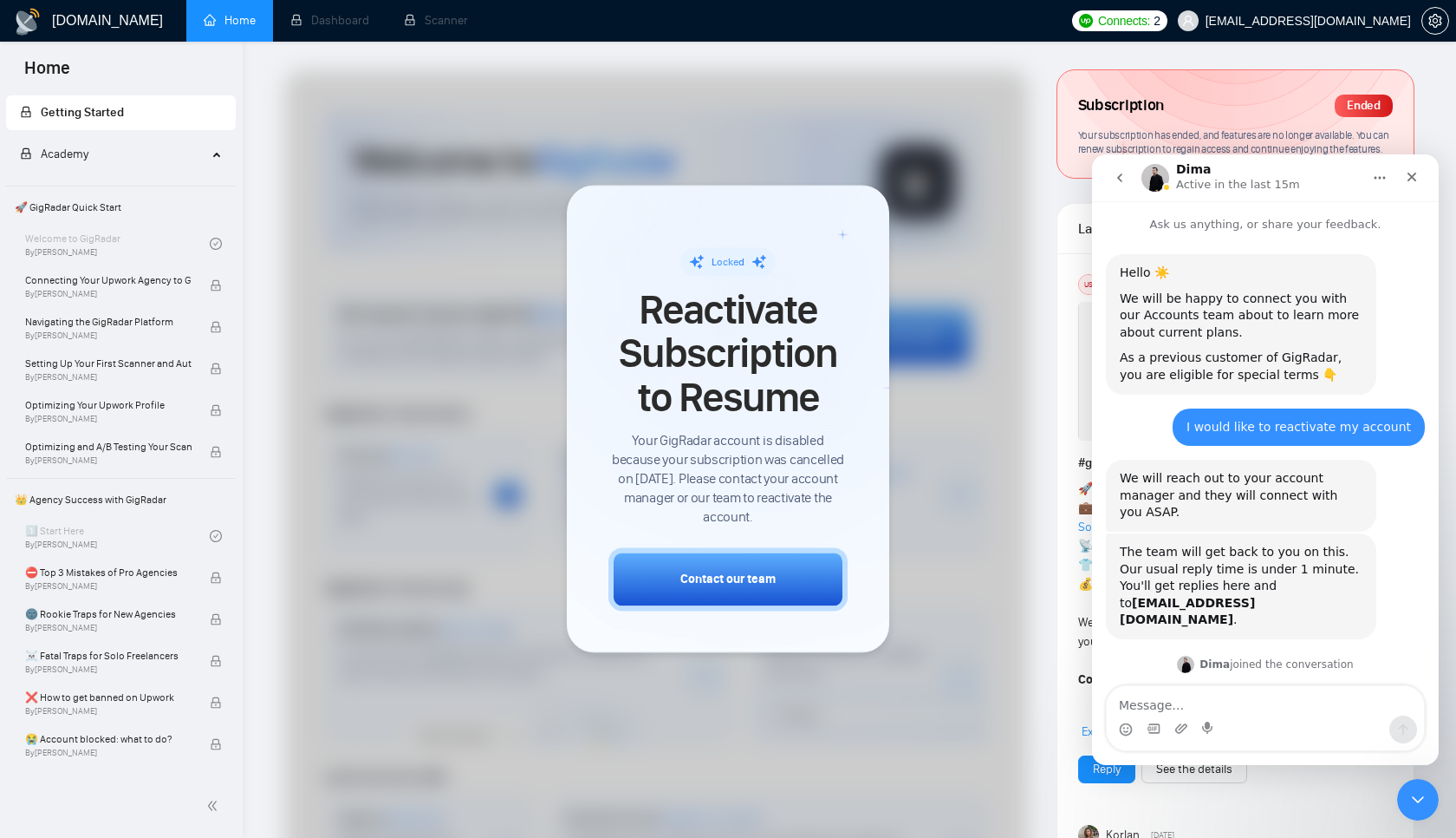
scroll to position [2888, 0]
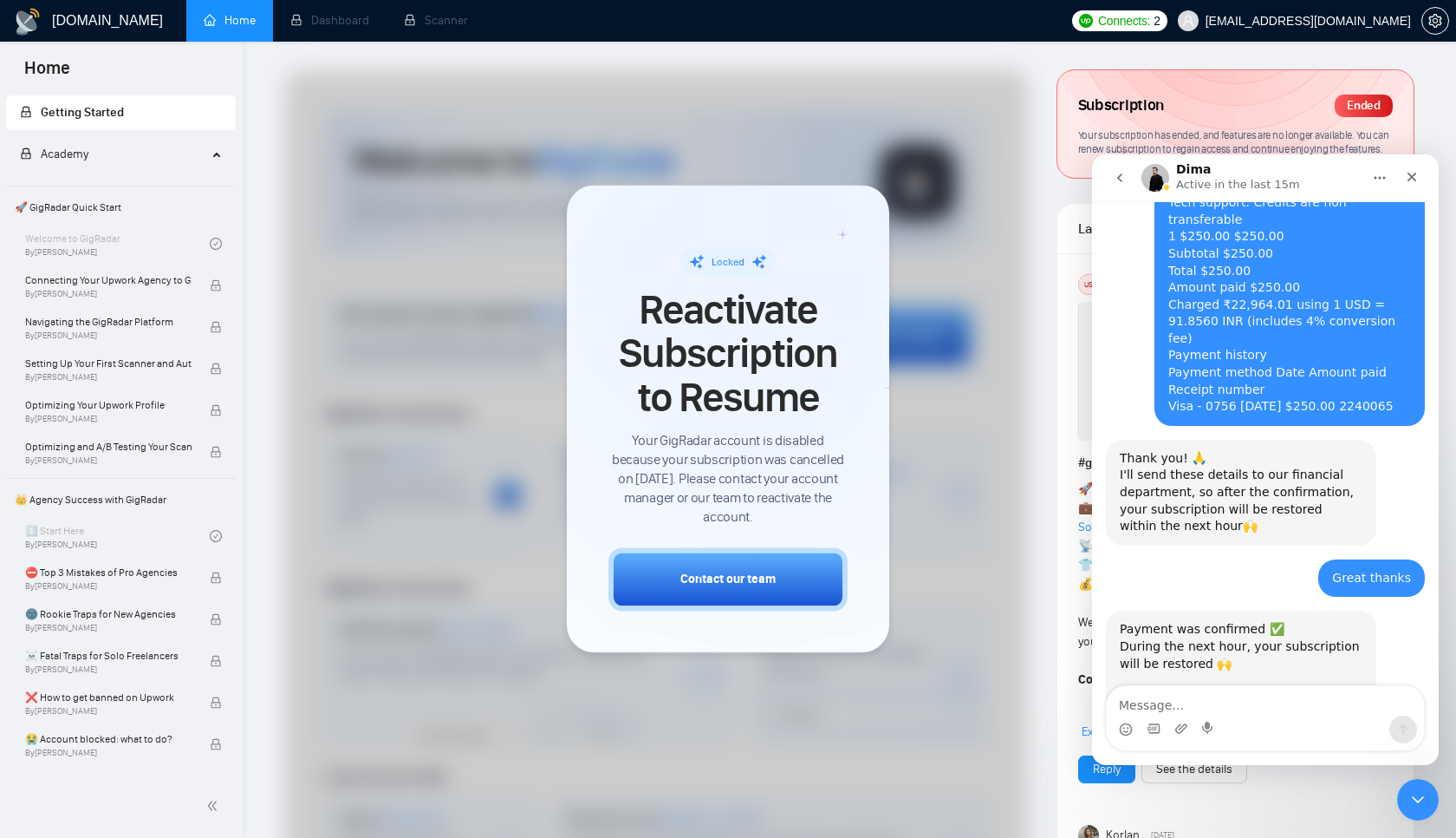
click at [904, 158] on div at bounding box center [656, 515] width 743 height 892
click at [844, 236] on div "Locked Reactivate Subscription to Resume Your GigRadar account is disabled beca…" at bounding box center [728, 418] width 239 height 384
click at [917, 209] on div at bounding box center [656, 515] width 743 height 892
click at [331, 358] on div at bounding box center [656, 515] width 743 height 892
drag, startPoint x: 1268, startPoint y: 628, endPoint x: 1089, endPoint y: 509, distance: 214.9
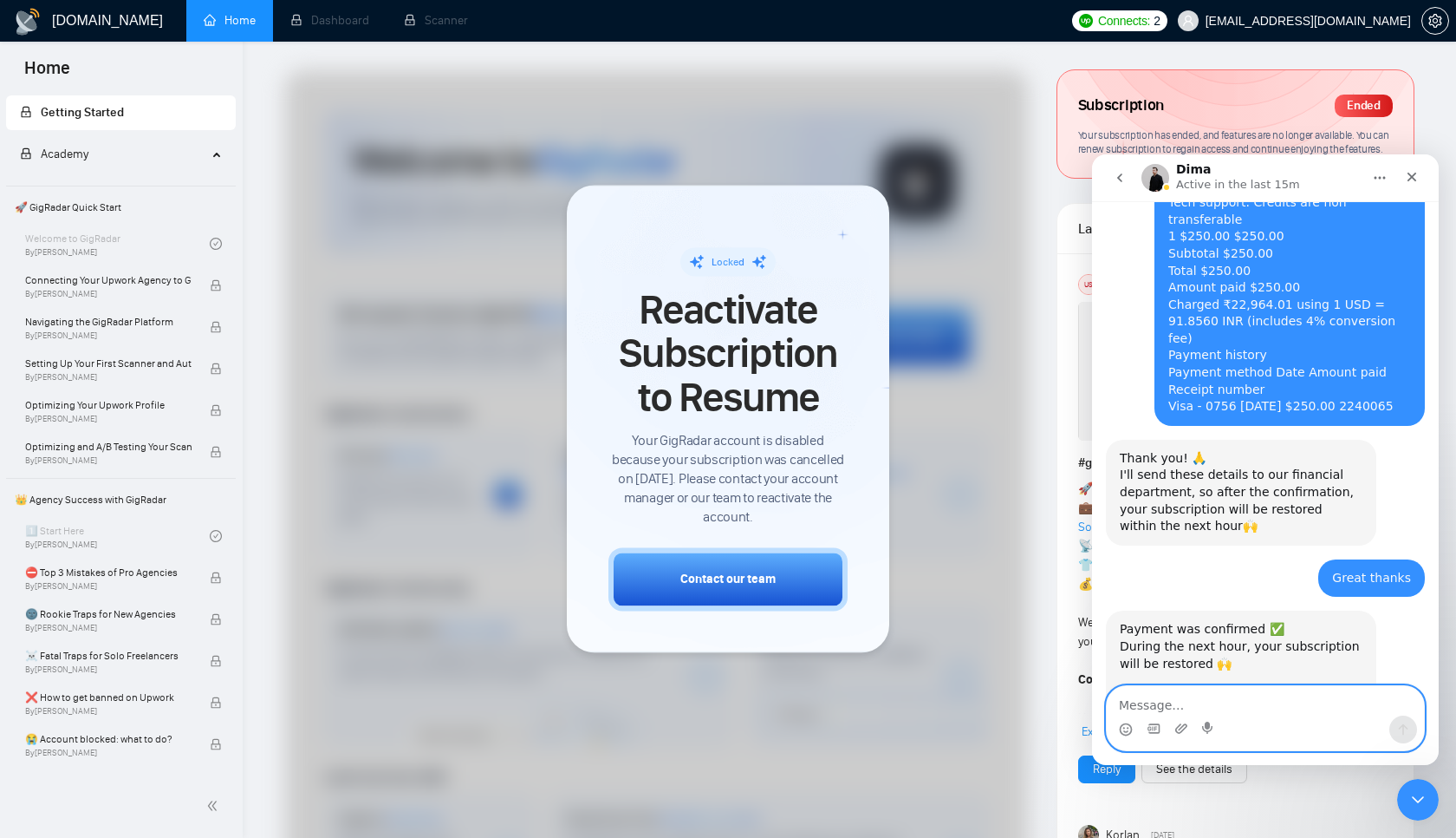
click at [1205, 692] on textarea "Message…" at bounding box center [1265, 700] width 317 height 30
type textarea "Do let me know when its active"
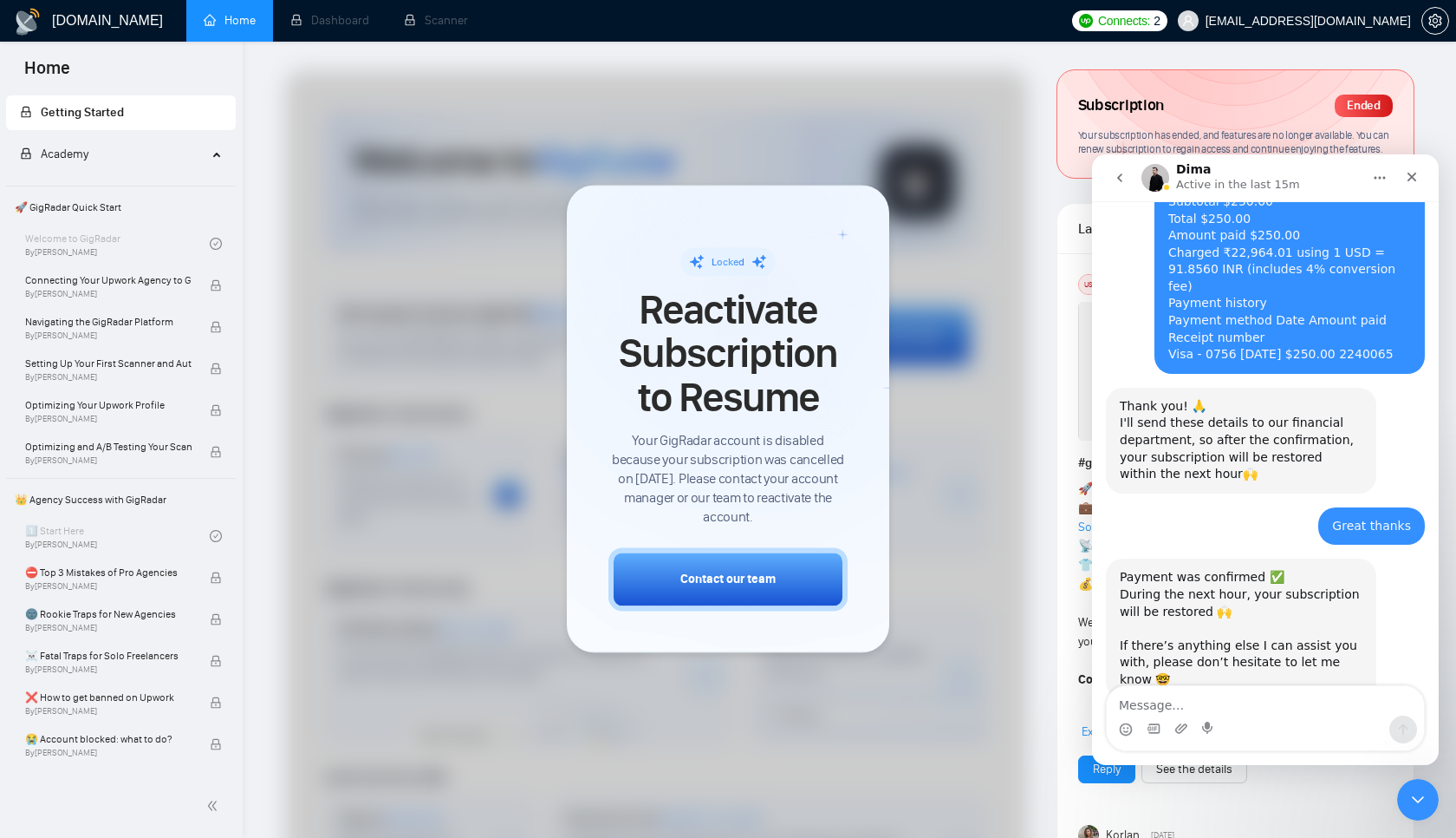
click at [480, 367] on div at bounding box center [656, 515] width 743 height 892
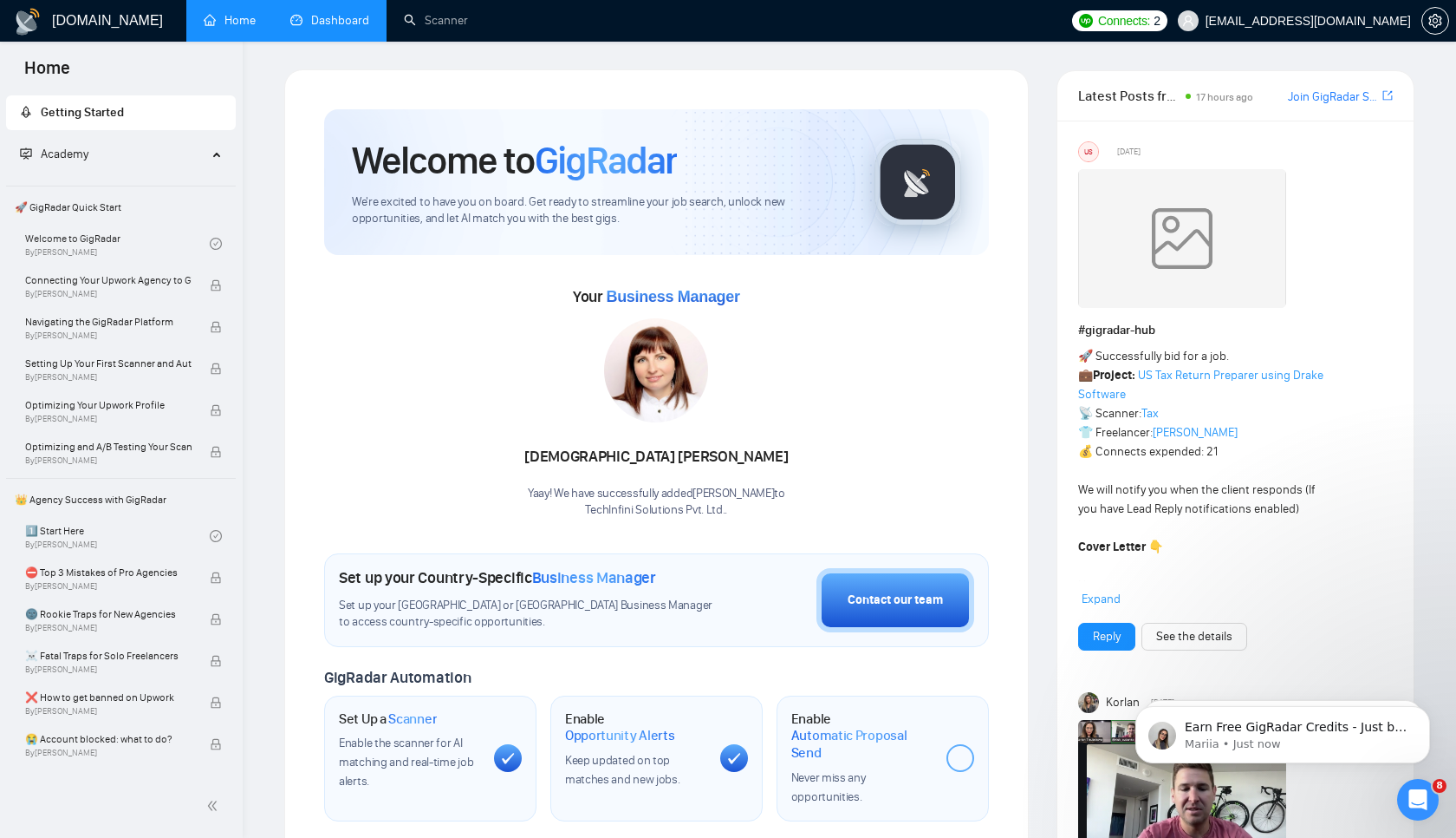
click at [352, 28] on link "Dashboard" at bounding box center [330, 20] width 79 height 15
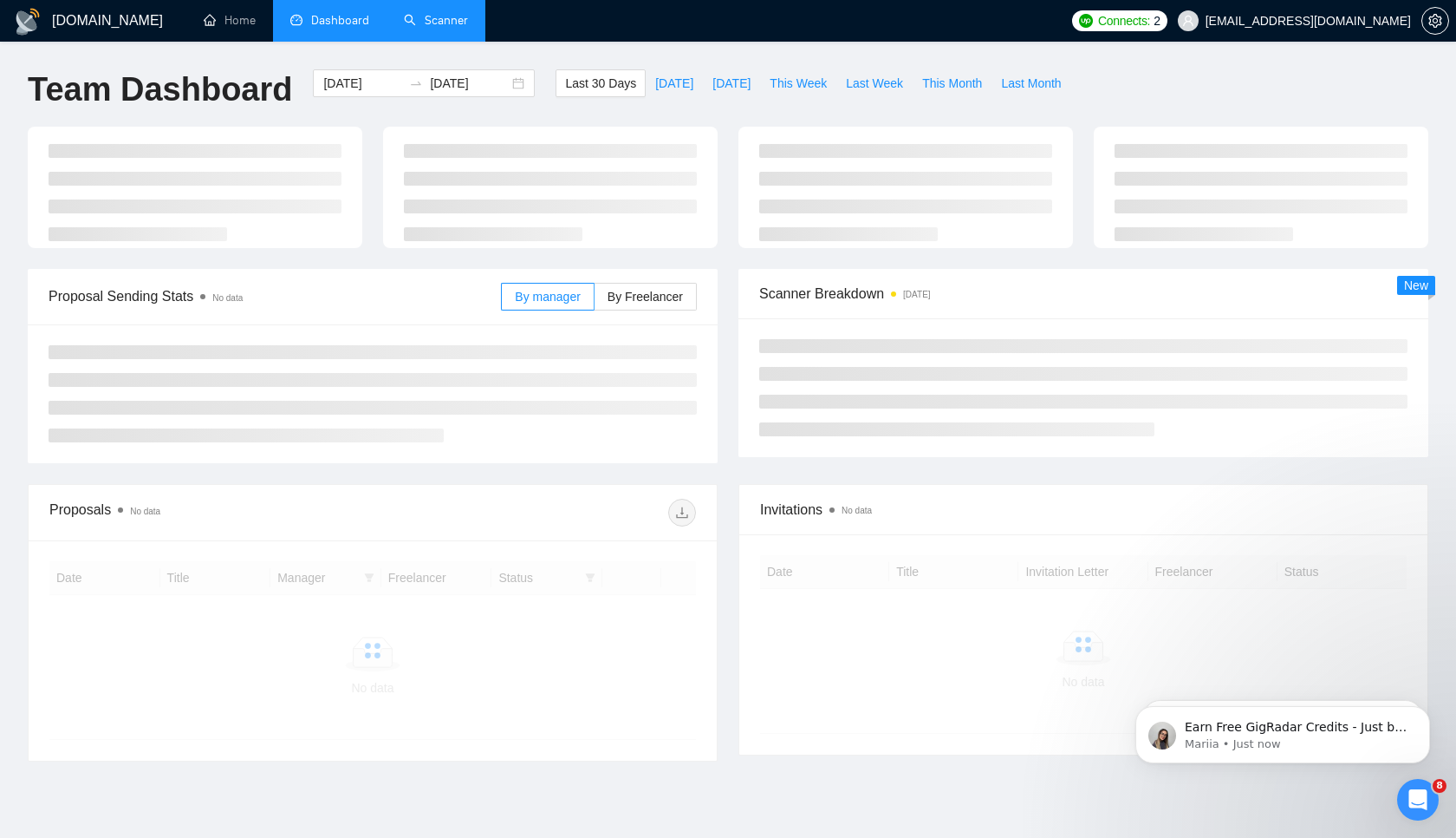
click at [447, 13] on link "Scanner" at bounding box center [436, 20] width 64 height 15
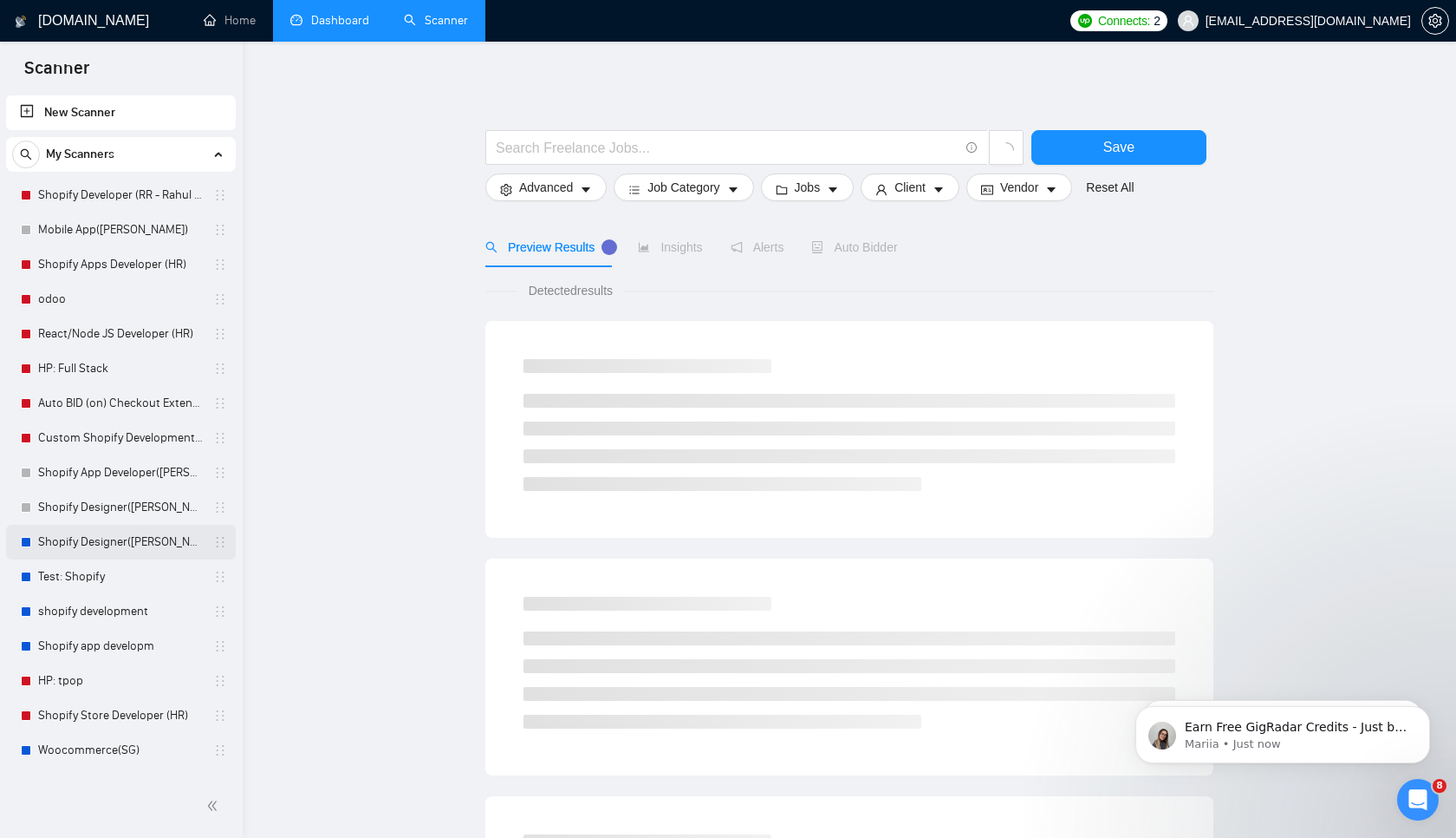
click at [121, 541] on link "Shopify Designer([PERSON_NAME])" at bounding box center [120, 541] width 164 height 35
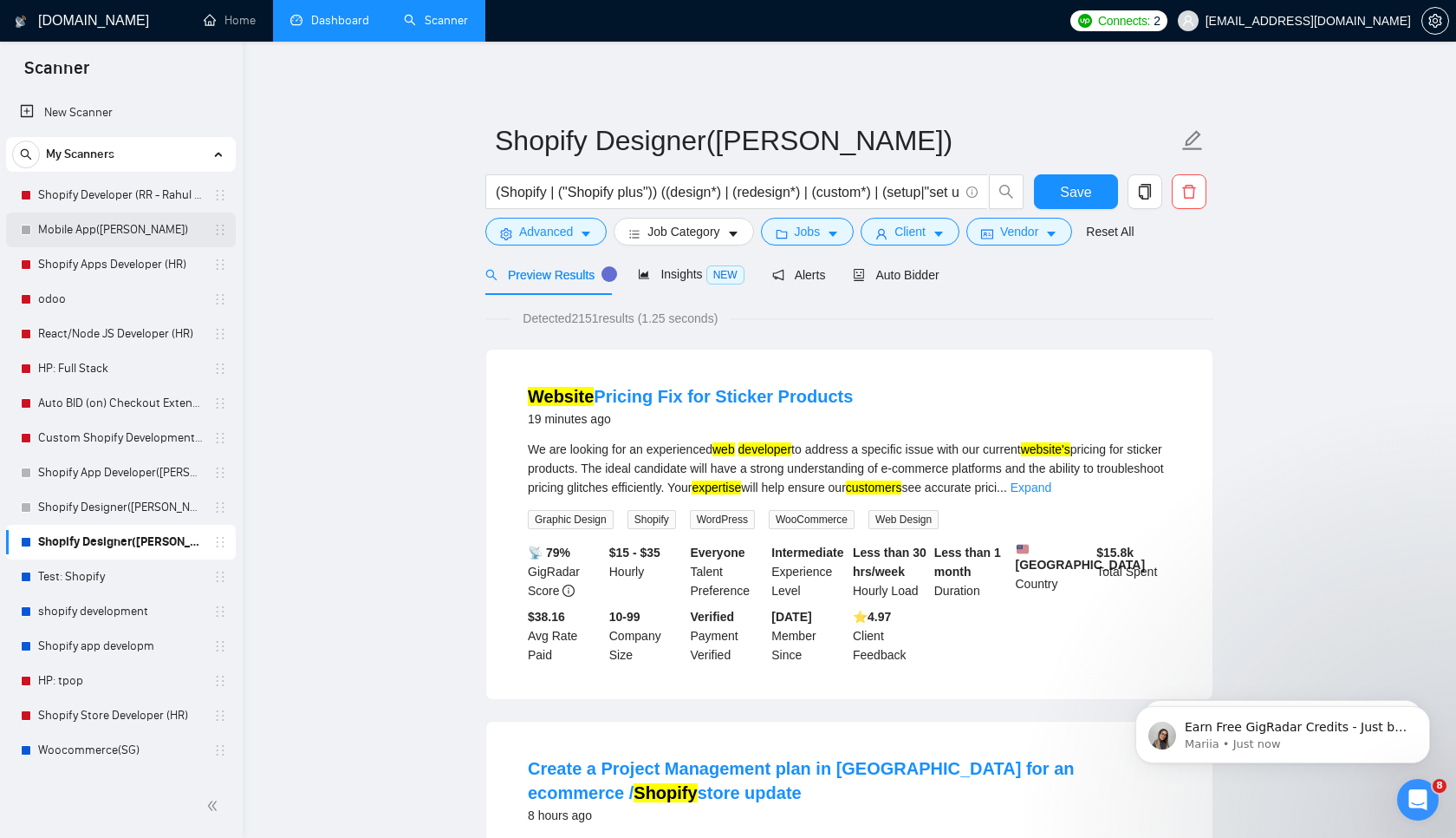
click at [84, 234] on link "Mobile App([PERSON_NAME])" at bounding box center [120, 229] width 164 height 35
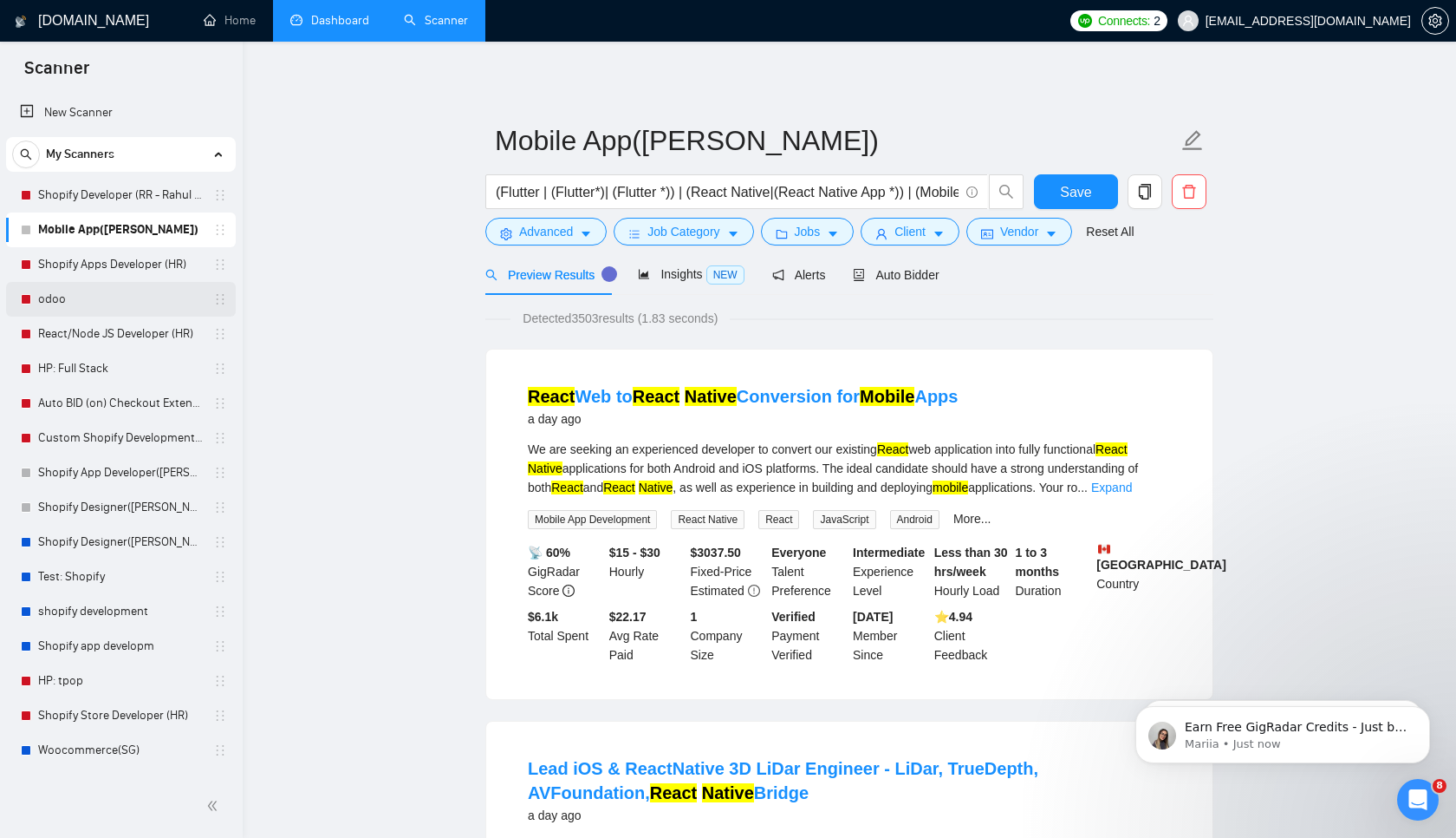
click at [86, 295] on link "odoo" at bounding box center [120, 299] width 164 height 35
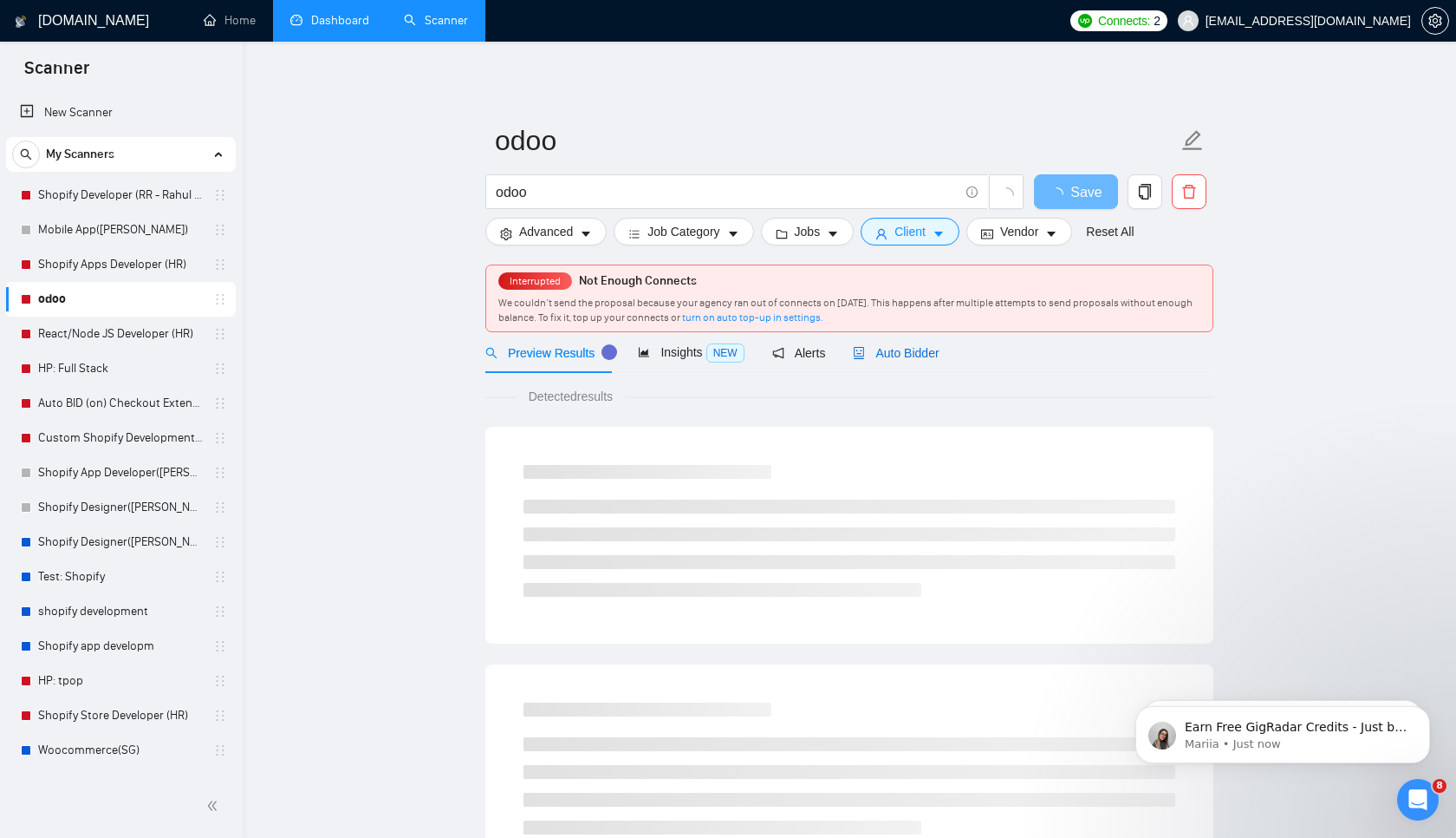
click at [917, 353] on span "Auto Bidder" at bounding box center [895, 353] width 86 height 14
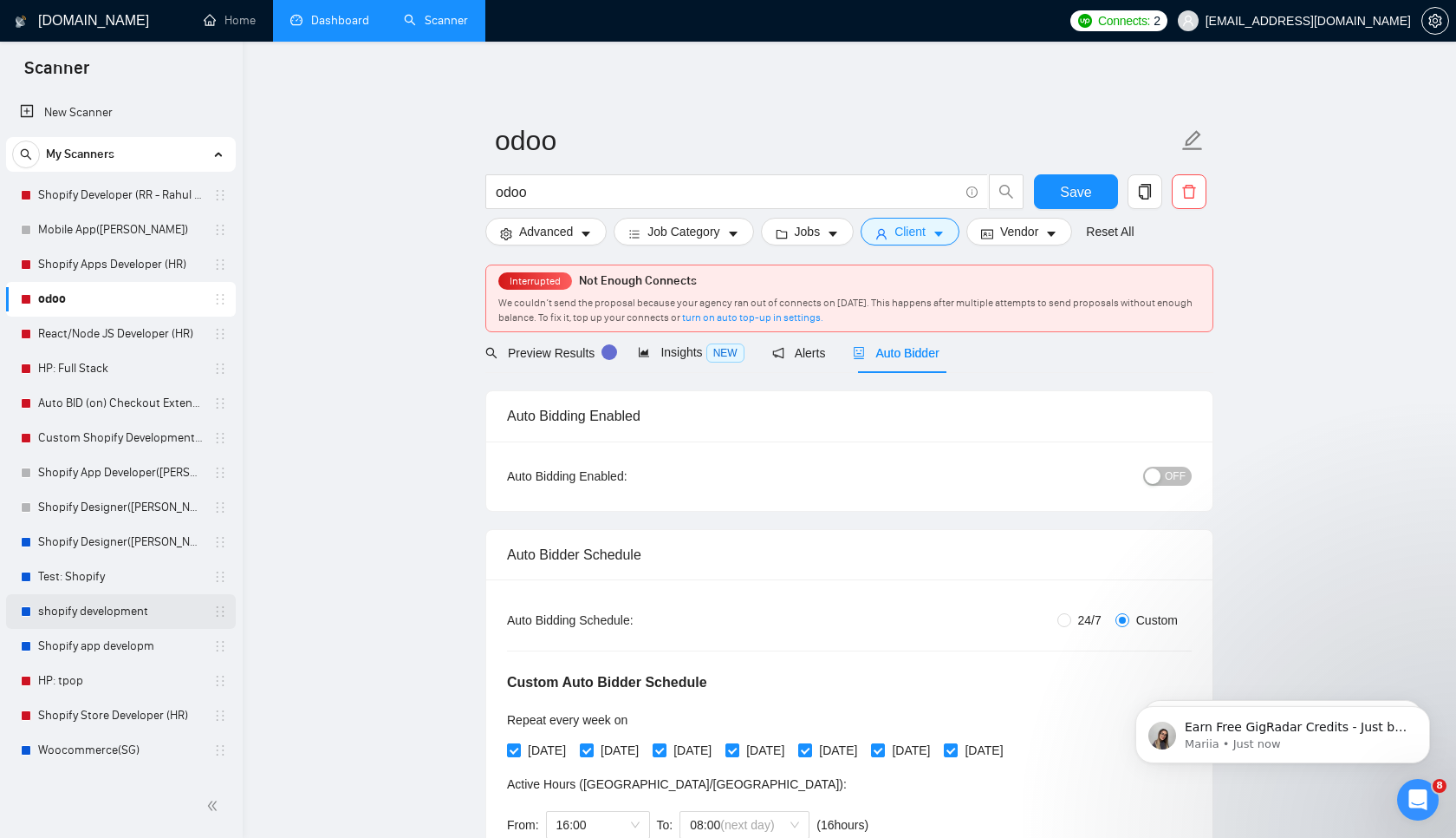
click at [84, 618] on link "shopify development" at bounding box center [120, 611] width 164 height 35
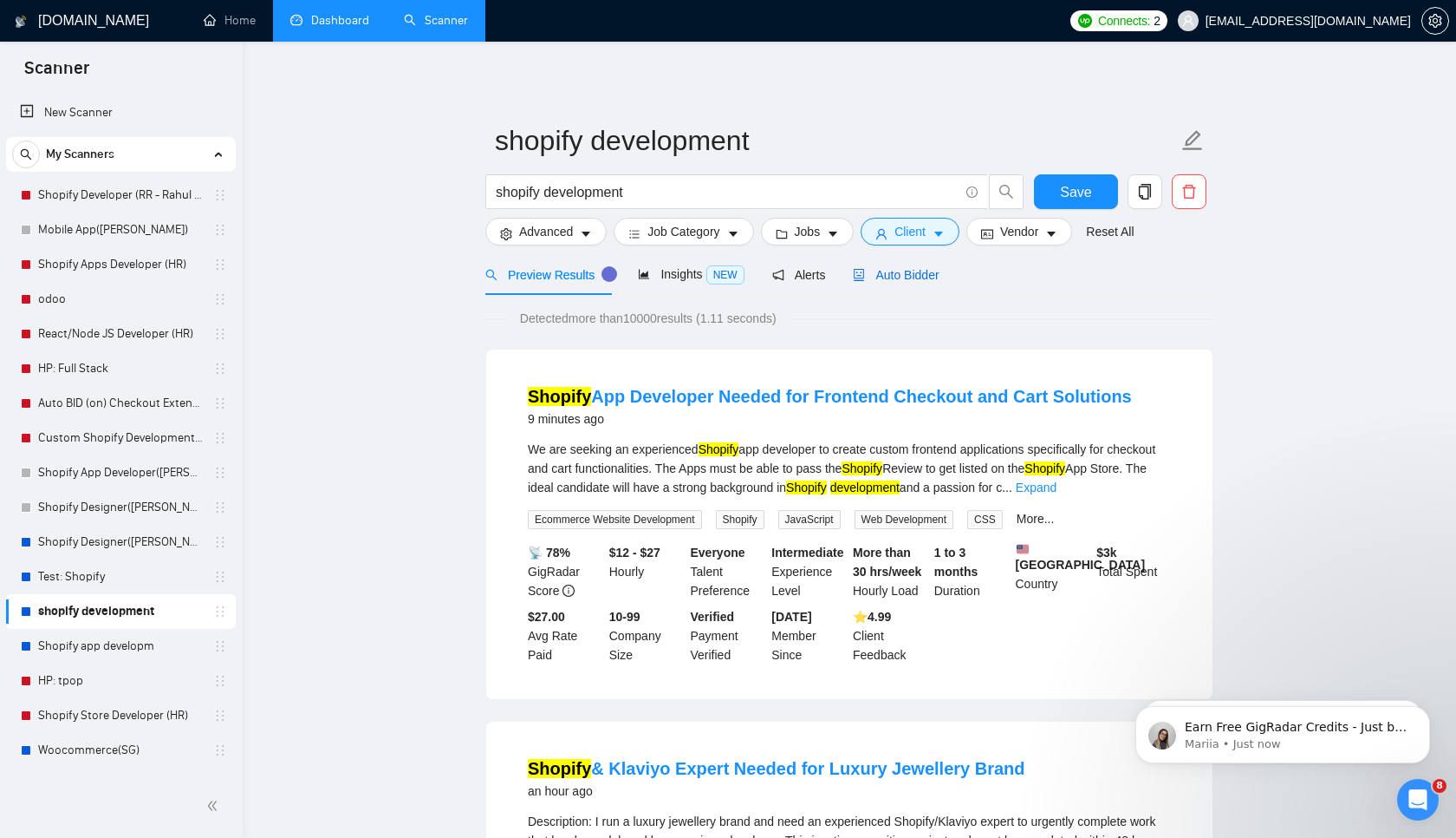
click at [914, 277] on span "Auto Bidder" at bounding box center [895, 275] width 86 height 14
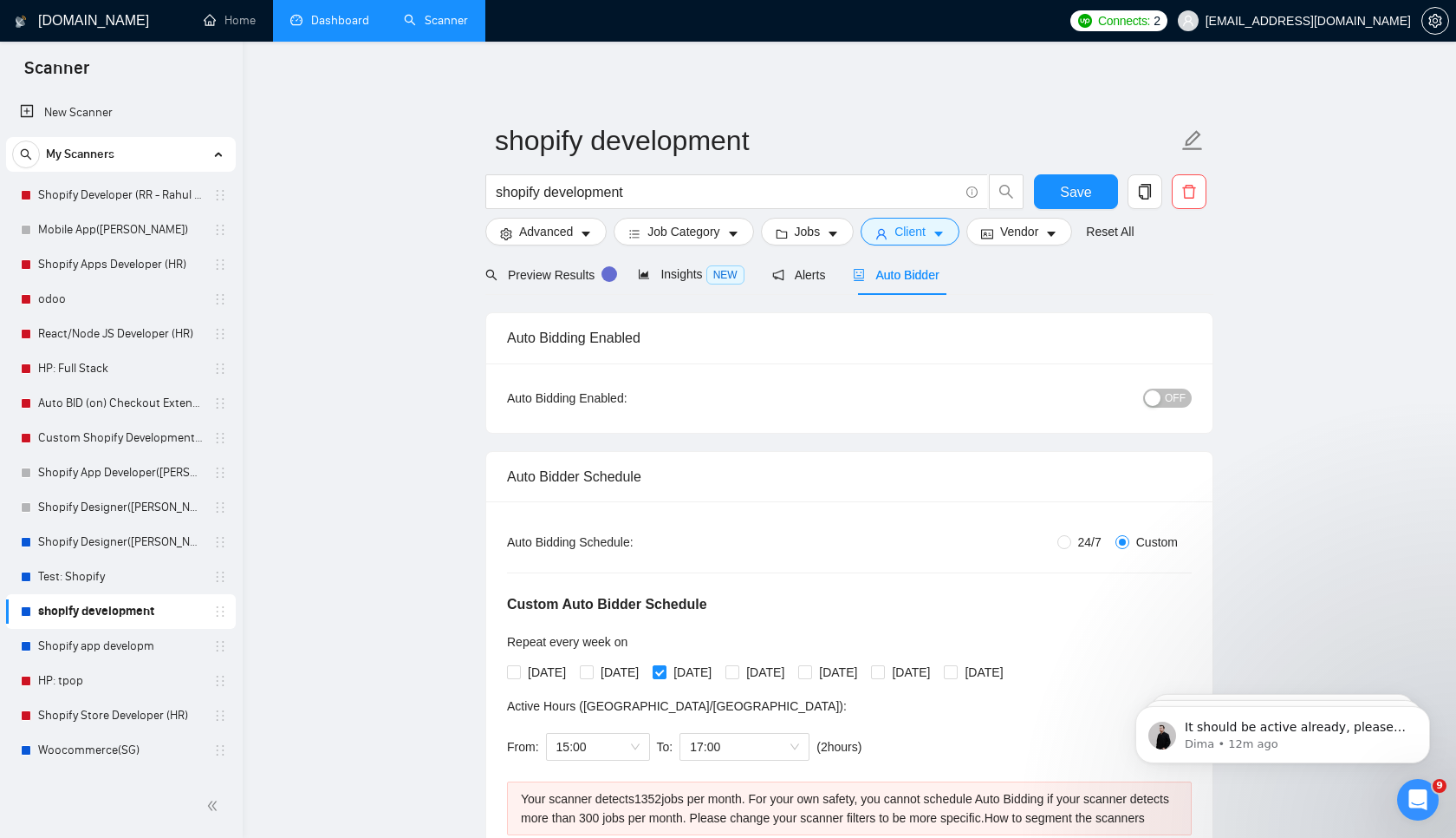
click at [579, 410] on div "Auto Bidding Enabled: OFF" at bounding box center [849, 398] width 684 height 28
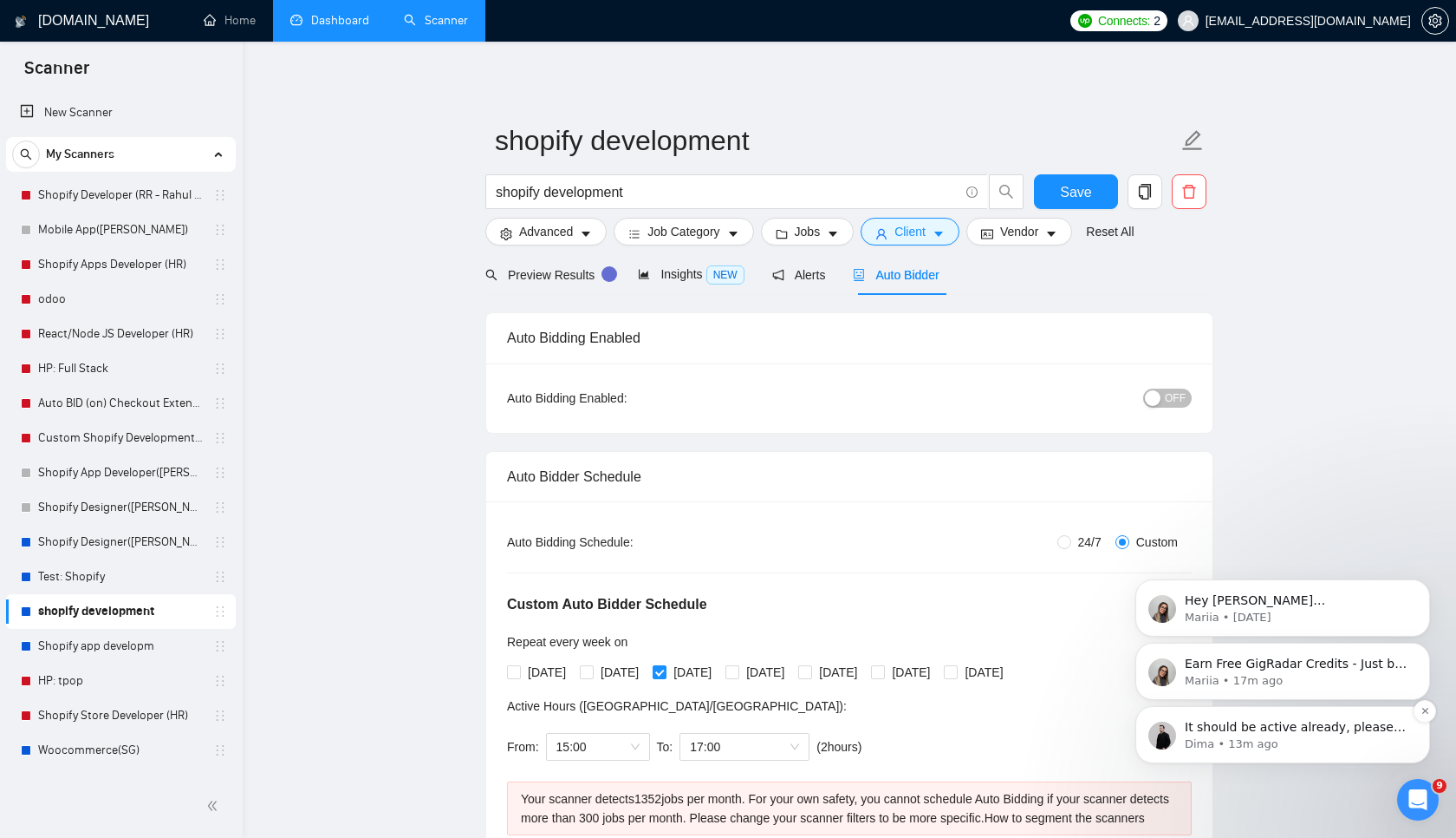
click at [1332, 756] on div "It should be active already, please double-check it on your end if possible 🙏 D…" at bounding box center [1283, 733] width 295 height 57
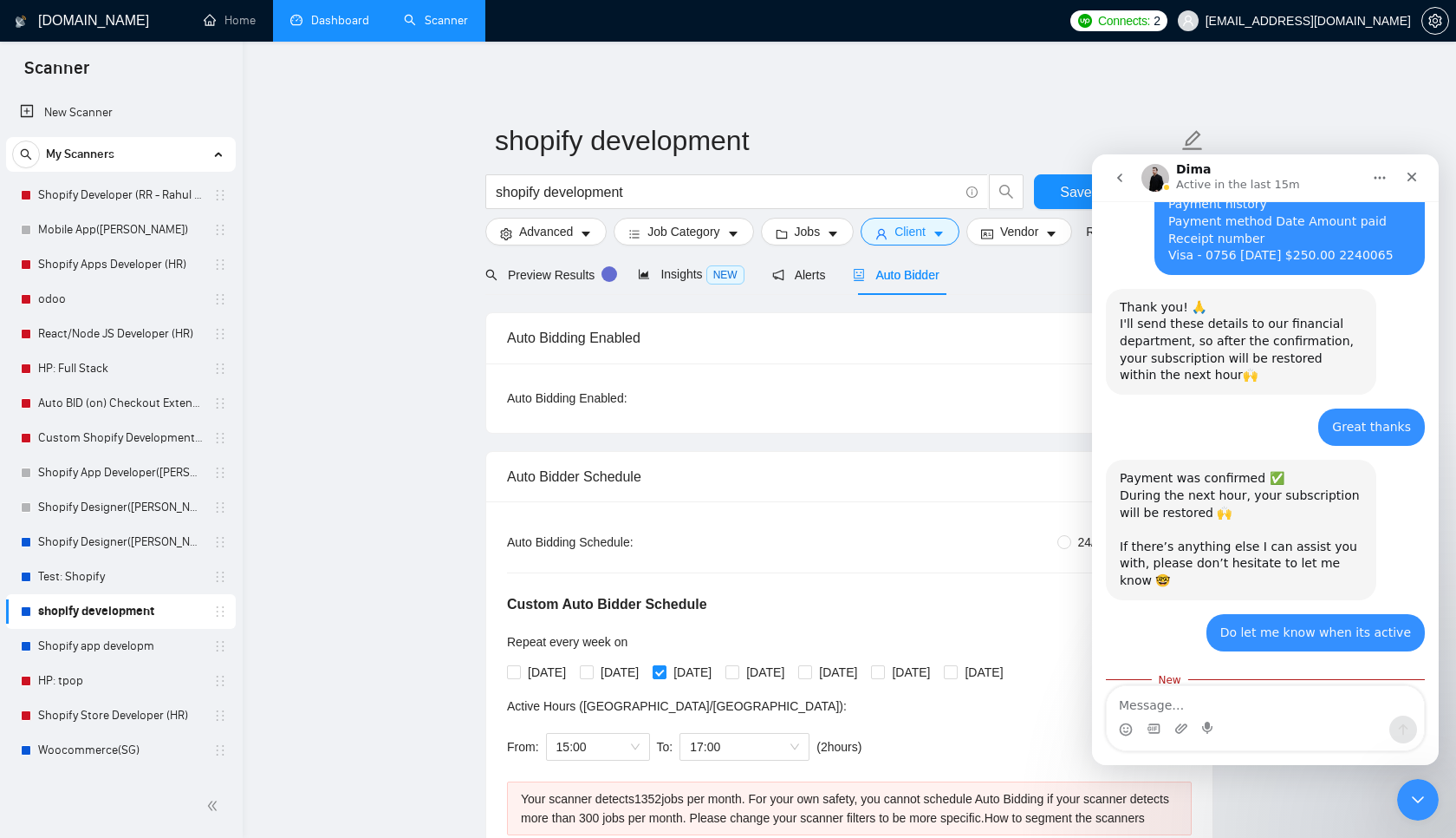
scroll to position [3036, 0]
click at [1223, 714] on textarea "Message…" at bounding box center [1265, 700] width 317 height 30
type textarea "yes it is now"
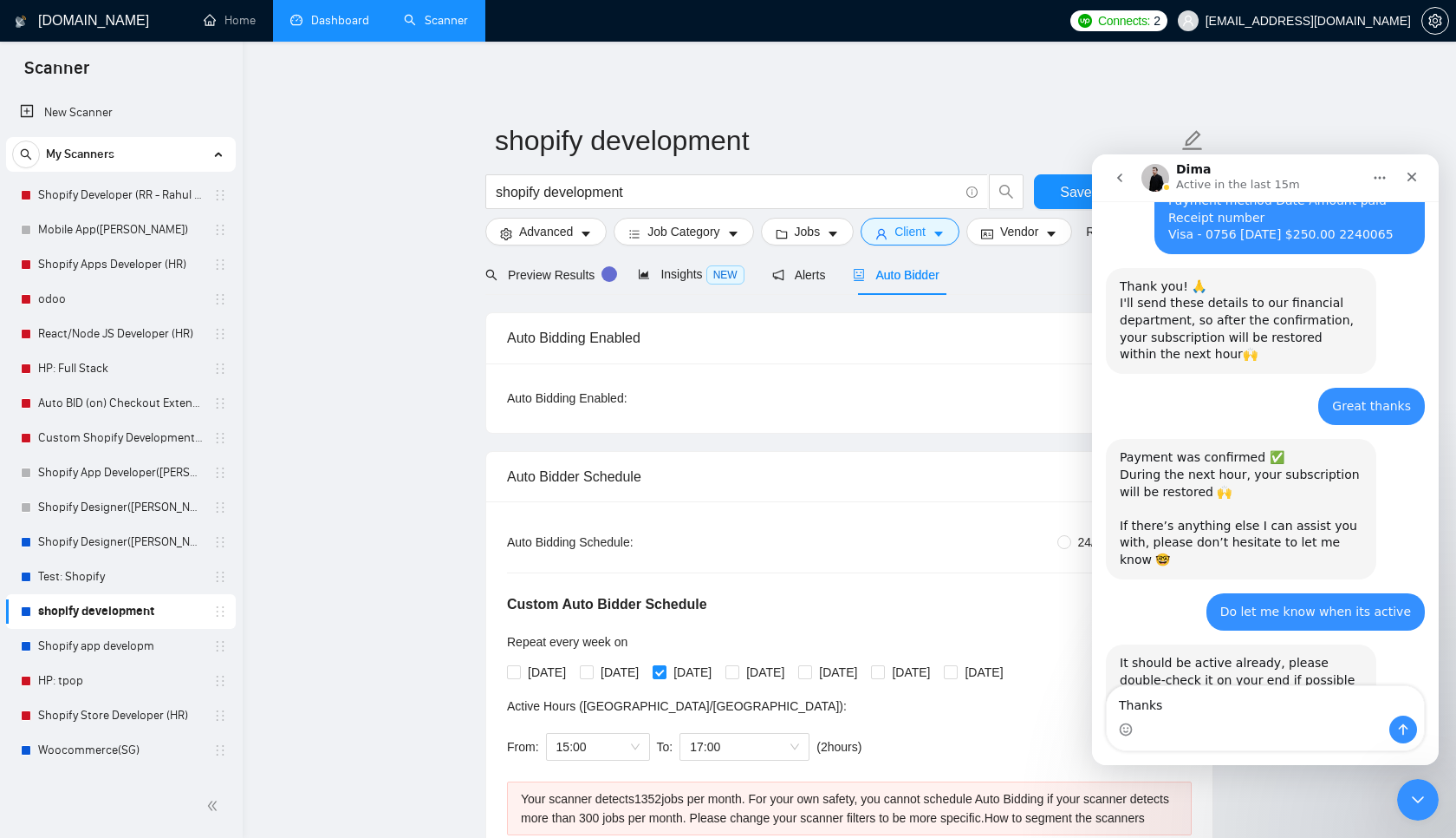
type textarea "Thanks"
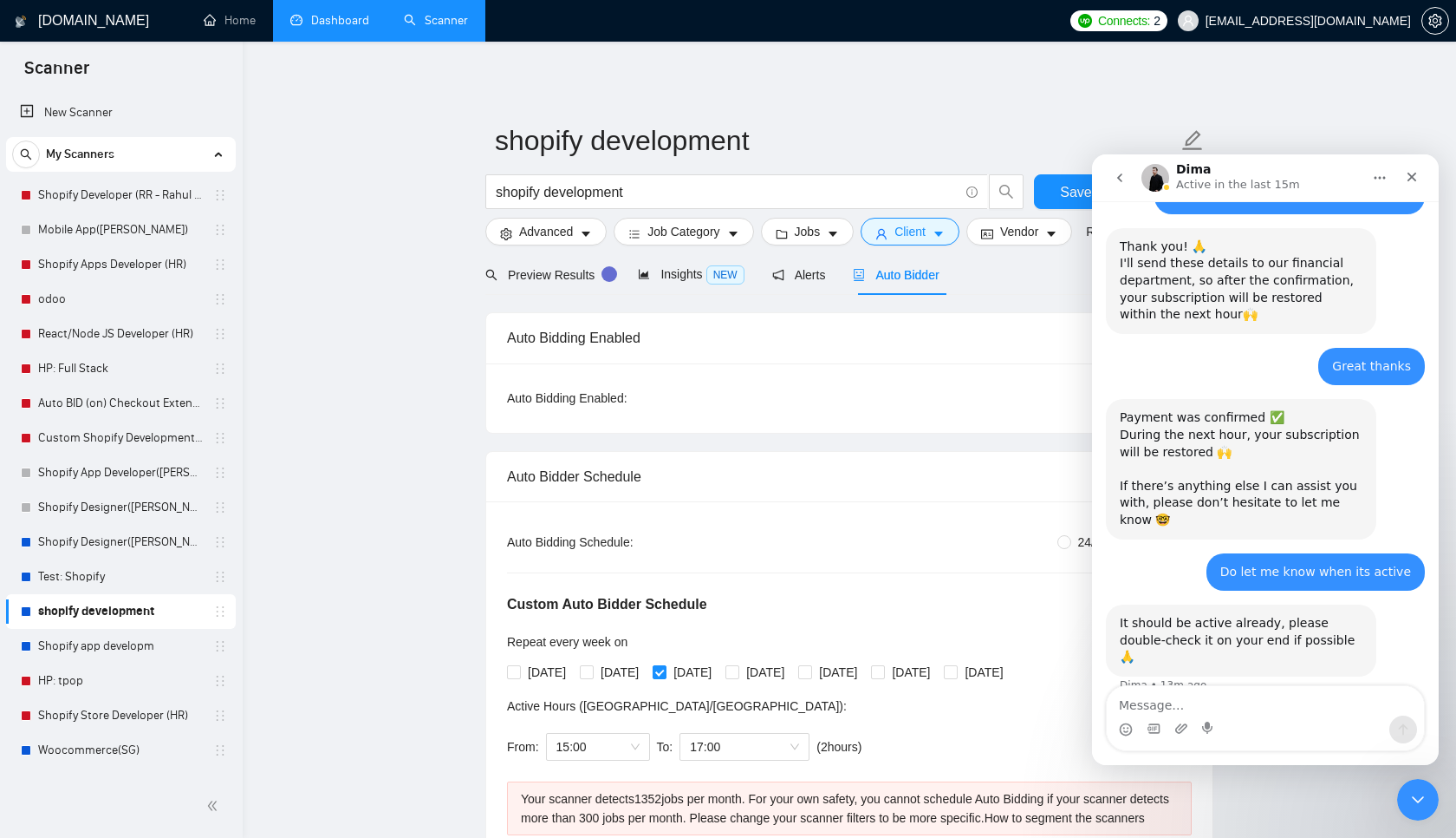
scroll to position [3099, 0]
click at [1424, 181] on div "Close" at bounding box center [1411, 176] width 31 height 31
